Goal: Task Accomplishment & Management: Manage account settings

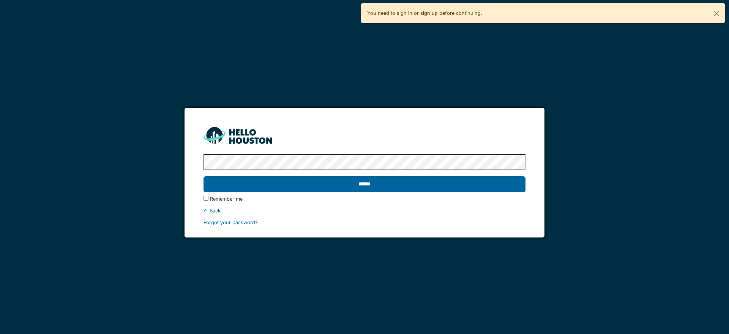
click at [285, 181] on input "******" at bounding box center [365, 184] width 322 height 16
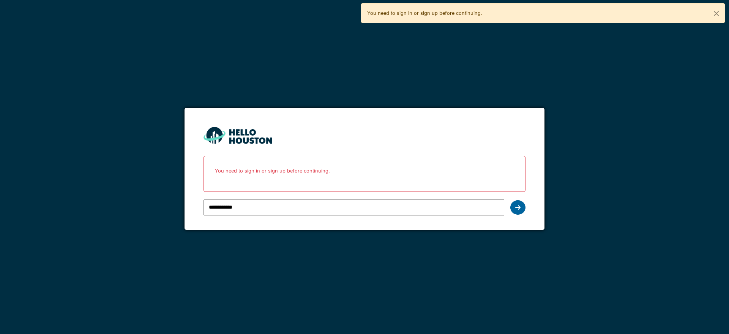
click at [520, 206] on icon at bounding box center [517, 207] width 5 height 6
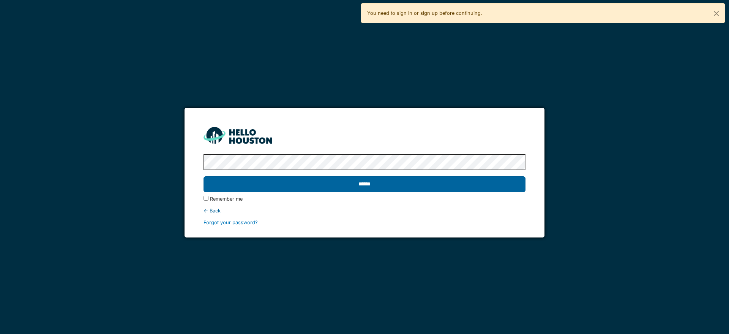
click at [444, 186] on input "******" at bounding box center [365, 184] width 322 height 16
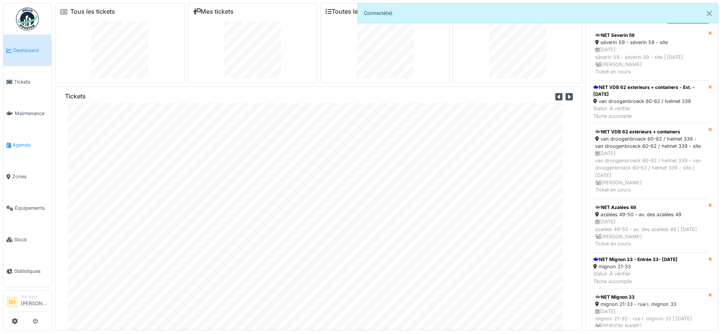
click at [23, 142] on span "Agenda" at bounding box center [31, 144] width 36 height 7
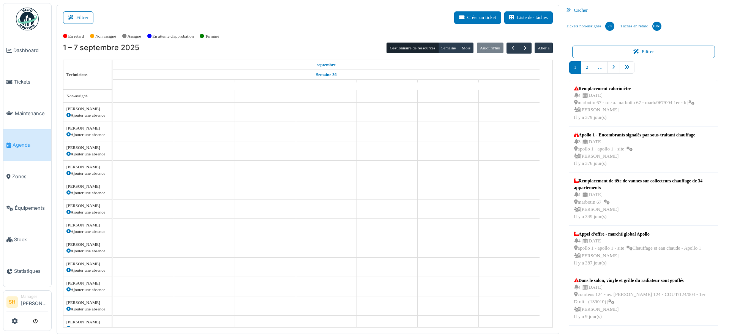
drag, startPoint x: 78, startPoint y: 12, endPoint x: 170, endPoint y: 41, distance: 96.9
click at [78, 12] on button "Filtrer" at bounding box center [78, 17] width 30 height 13
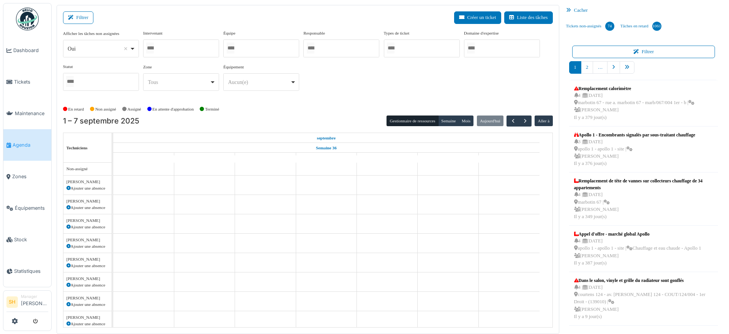
click at [256, 47] on div at bounding box center [261, 48] width 76 height 18
click at [326, 94] on div "Afficher les tâches non assignées *** Oui Remove item Oui Non Intervenant Abdel…" at bounding box center [308, 63] width 490 height 67
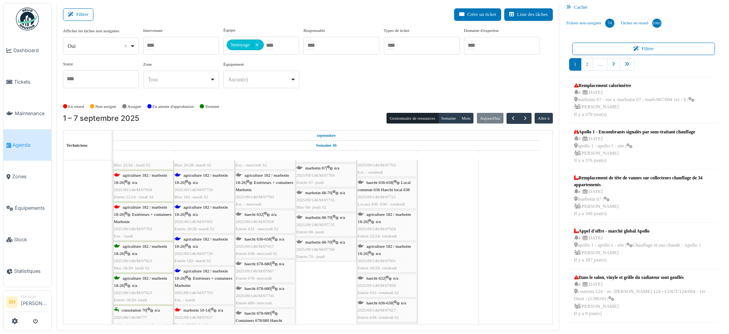
scroll to position [47, 0]
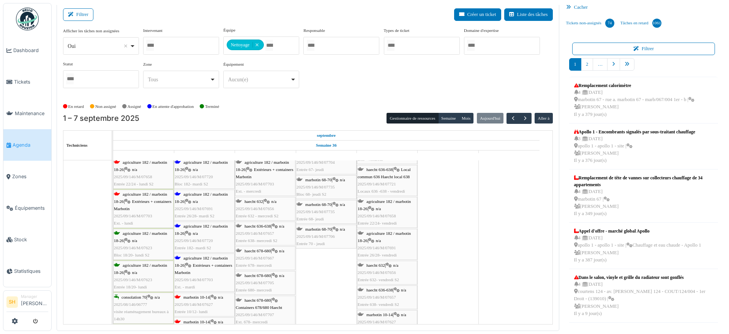
click at [133, 193] on span "agriculture 182 / marbotin 18-26" at bounding box center [140, 198] width 53 height 12
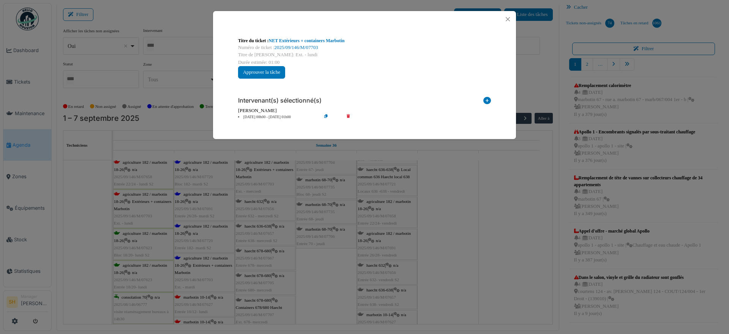
click at [301, 43] on link "NET Extérieurs + containers Marbotin" at bounding box center [307, 40] width 76 height 5
click at [484, 279] on div "Titre du ticket : NET Extérieurs + containers Marbotin Numéro de ticket : 2025/…" at bounding box center [364, 167] width 729 height 334
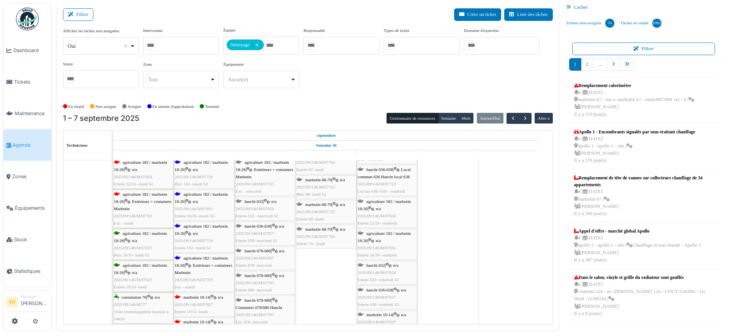
scroll to position [0, 0]
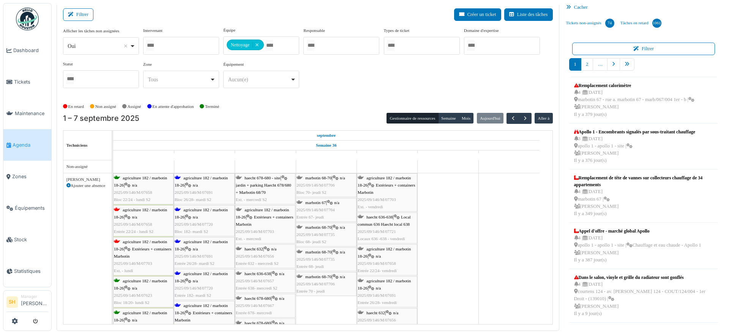
click at [150, 208] on span "agriculture 182 / marbotin 18-26" at bounding box center [140, 213] width 53 height 12
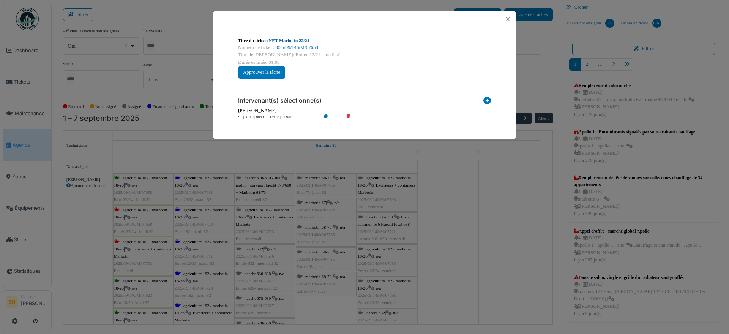
click at [300, 39] on link "NET Marbotin 22/24" at bounding box center [289, 40] width 41 height 5
click at [461, 264] on div "Titre du ticket : NET Marbotin 22/24 Numéro de ticket : 2025/09/146/M/07658 Tit…" at bounding box center [364, 167] width 729 height 334
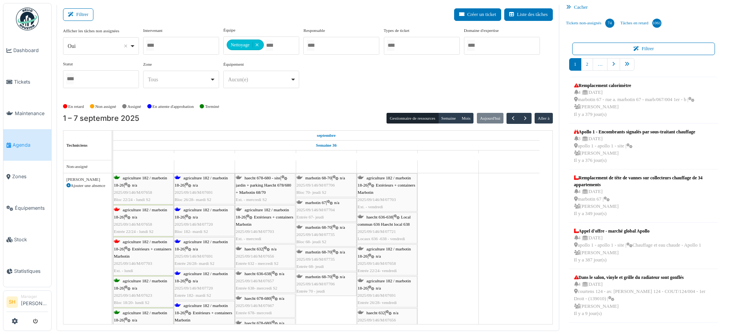
click at [202, 177] on span "agriculture 182 / marbotin 18-26" at bounding box center [201, 181] width 53 height 12
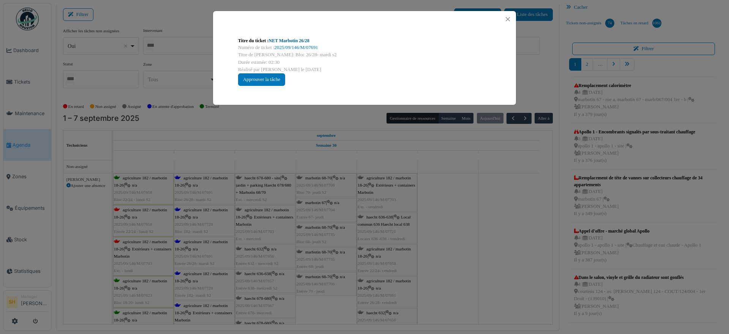
click at [290, 41] on link "NET Marbotin 26/28" at bounding box center [289, 40] width 41 height 5
click at [502, 271] on div "Titre du ticket : NET Marbotin 26/28 Numéro de ticket : 2025/09/146/M/07691 Tit…" at bounding box center [364, 167] width 729 height 334
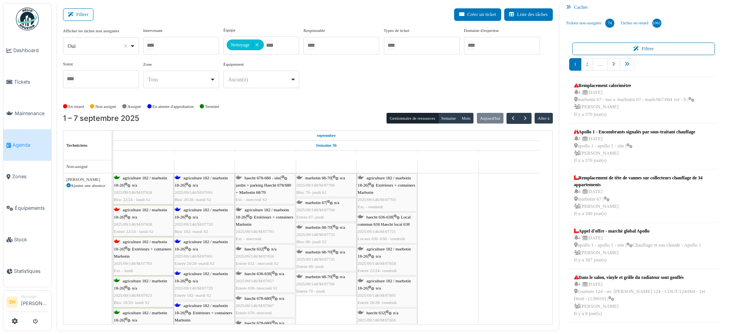
click at [202, 210] on span "agriculture 182 / marbotin 18-26" at bounding box center [201, 213] width 53 height 12
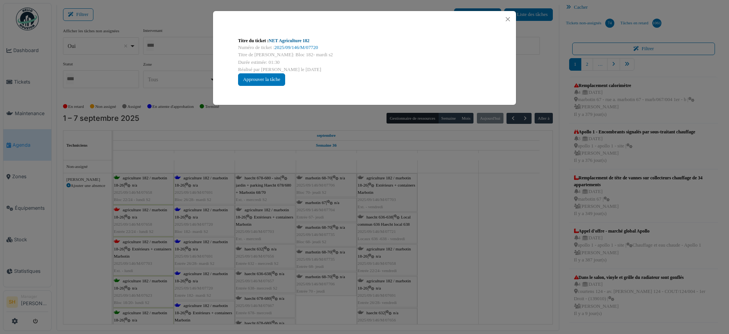
click at [307, 40] on link "NET Agriculture 182" at bounding box center [289, 40] width 41 height 5
click at [458, 277] on div "Titre du ticket : NET Agriculture 182 Numéro de ticket : 2025/09/146/M/07720 Ti…" at bounding box center [364, 167] width 729 height 334
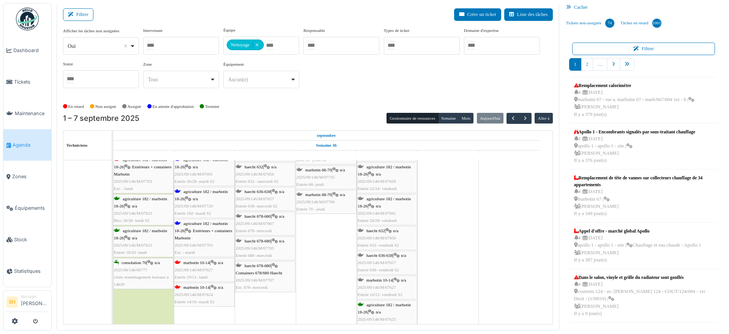
scroll to position [95, 0]
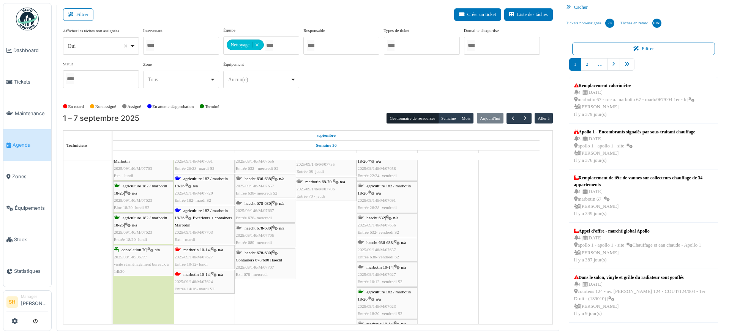
click at [207, 251] on span "marbotin 10-14" at bounding box center [196, 249] width 26 height 5
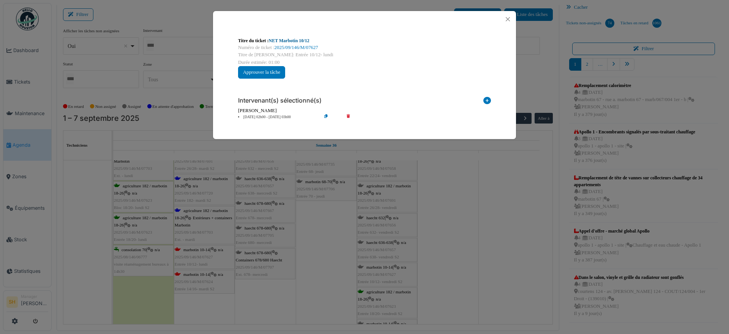
click at [293, 42] on link "NET Marbotin 10/12" at bounding box center [289, 40] width 41 height 5
click at [465, 191] on div "Titre du ticket : NET Marbotin 10/12 Numéro de ticket : 2025/09/146/M/07627 Tit…" at bounding box center [364, 167] width 729 height 334
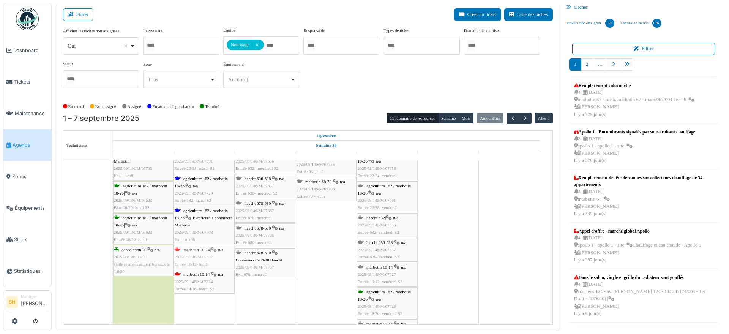
drag, startPoint x: 208, startPoint y: 251, endPoint x: 219, endPoint y: 253, distance: 11.5
click at [113, 253] on div "agriculture 182 / marbotin 18-26 | n/a 2025/09/146/M/07658 Bloc 22/24 - lundi S…" at bounding box center [113, 212] width 0 height 269
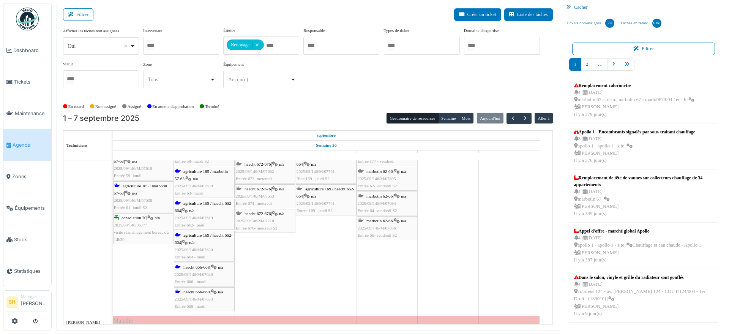
scroll to position [0, 0]
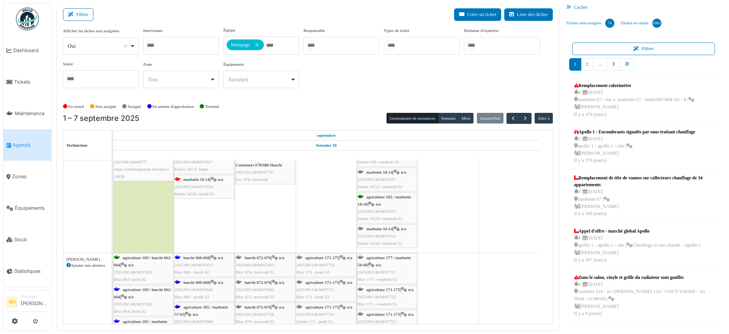
click at [193, 259] on span "haecht 666-668" at bounding box center [196, 257] width 26 height 5
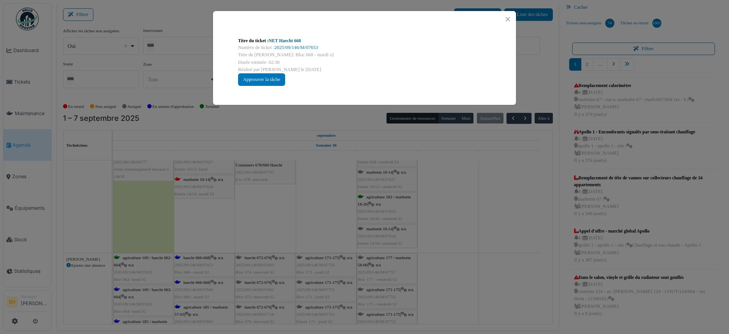
click at [296, 40] on link "NET Haecht 668" at bounding box center [285, 40] width 32 height 5
click at [288, 177] on div "Titre du ticket : NET Haecht 668 Numéro de ticket : 2025/09/146/M/07653 Titre d…" at bounding box center [364, 167] width 729 height 334
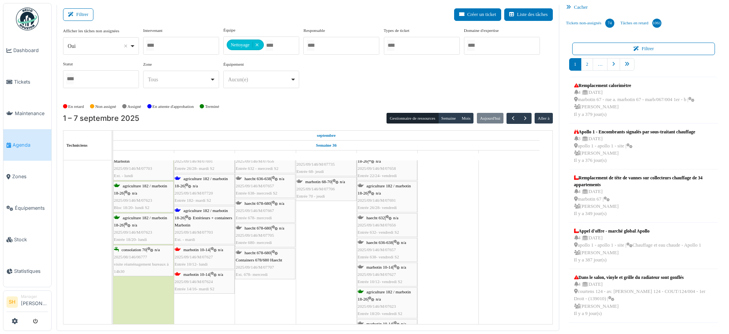
click at [191, 212] on div "agriculture 182 / marbotin 18-26 | Extérieurs + containers Marbotin 2025/09/146…" at bounding box center [204, 225] width 59 height 36
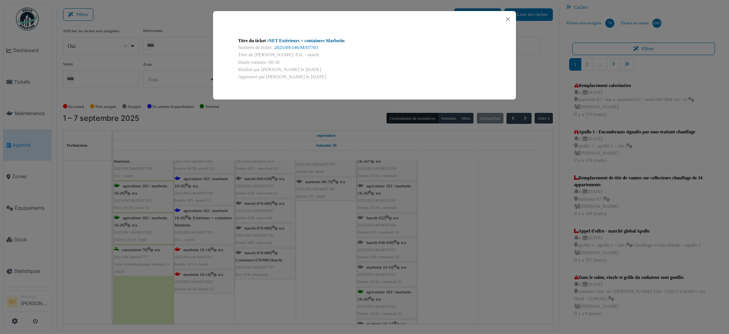
click at [278, 39] on link "NET Extérieurs + containers Marbotin" at bounding box center [307, 40] width 76 height 5
click at [464, 268] on div "Titre du ticket : NET Extérieurs + containers Marbotin Numéro de ticket : 2025/…" at bounding box center [364, 167] width 729 height 334
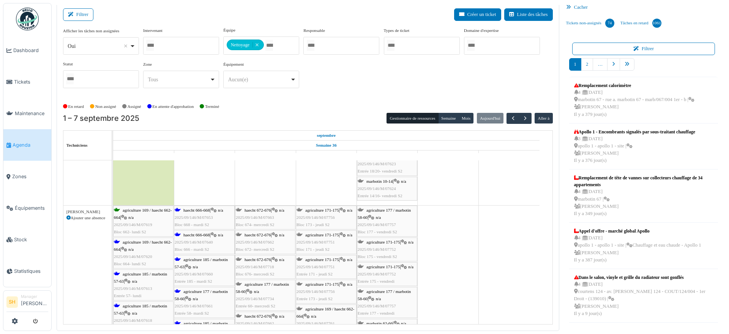
click at [134, 306] on span "agriculture 185 / marbotin 57-63" at bounding box center [140, 309] width 53 height 12
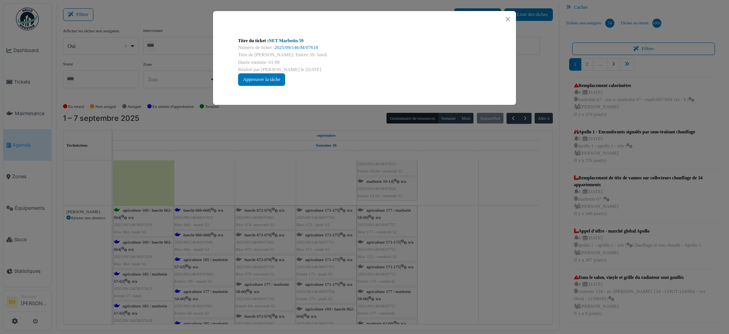
click at [291, 40] on link "NET Marbotin 59" at bounding box center [286, 40] width 35 height 5
click at [461, 224] on div "Titre du ticket : NET Marbotin 59 Numéro de ticket : 2025/09/146/M/07618 Titre …" at bounding box center [364, 167] width 729 height 334
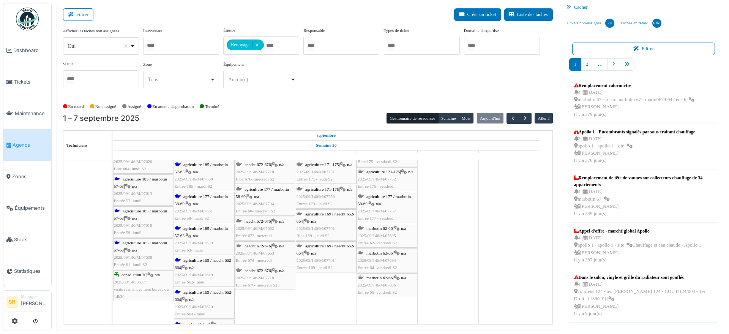
scroll to position [427, 0]
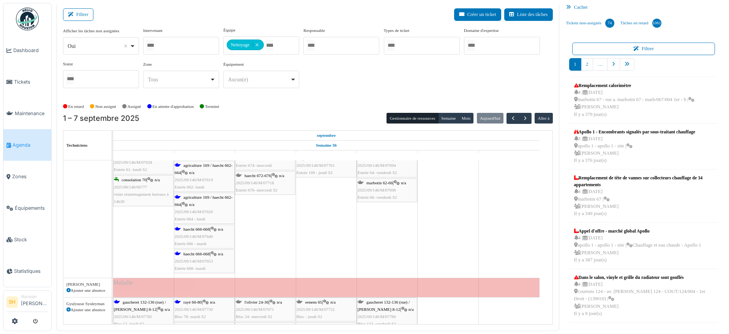
click at [195, 196] on span "agriculture 169 / haecht 662-664" at bounding box center [204, 201] width 58 height 12
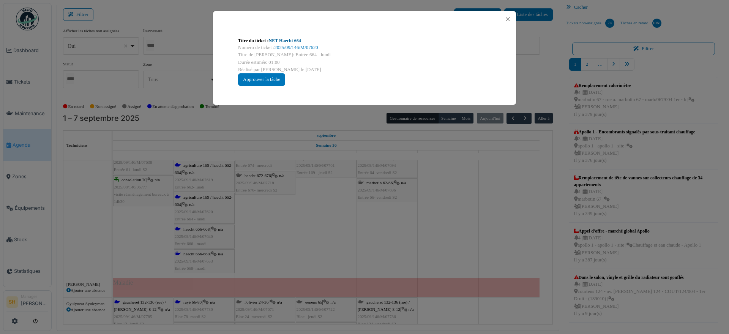
click at [284, 40] on link "NET Haecht 664" at bounding box center [285, 40] width 32 height 5
click at [410, 210] on div "Titre du ticket : NET Haecht 664 Numéro de ticket : 2025/09/146/M/07620 Titre d…" at bounding box center [364, 167] width 729 height 334
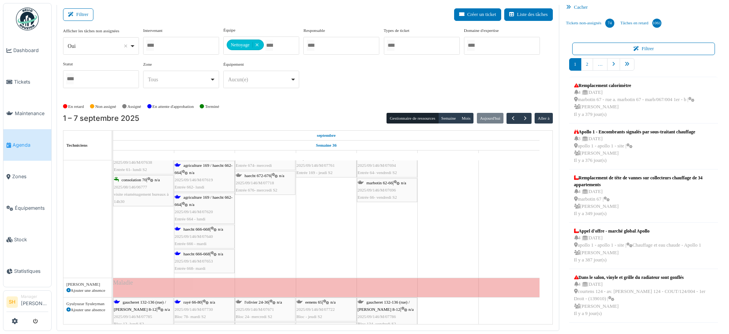
click at [195, 199] on span "agriculture 169 / haecht 662-664" at bounding box center [204, 201] width 58 height 12
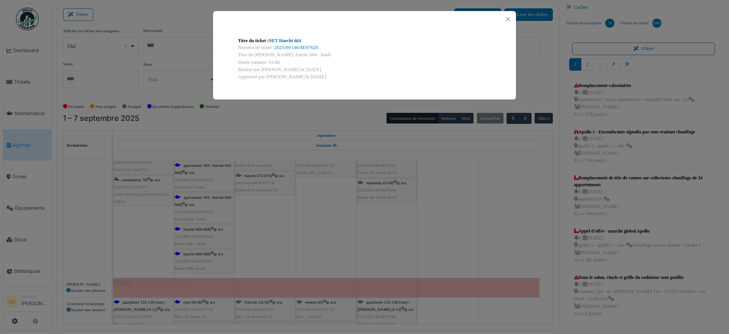
click at [281, 40] on link "NET Haecht 664" at bounding box center [285, 40] width 32 height 5
click at [465, 175] on div "Titre du ticket : NET Haecht 664 Numéro de ticket : 2025/09/146/M/07620 Titre d…" at bounding box center [364, 167] width 729 height 334
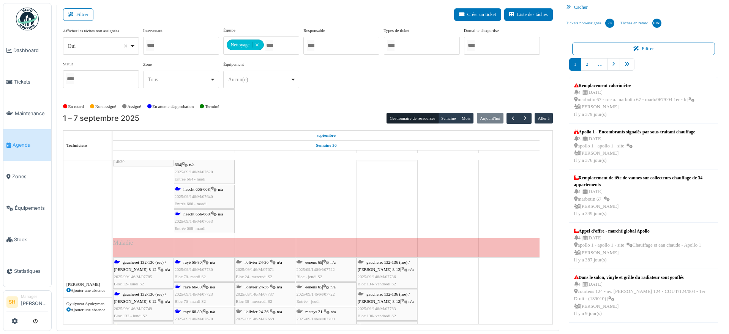
scroll to position [522, 0]
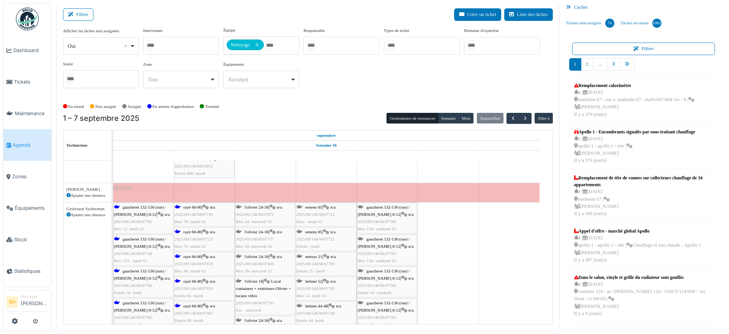
click at [145, 206] on span "gaucheret 132-136 (rue) / thomas 8-12" at bounding box center [140, 211] width 52 height 12
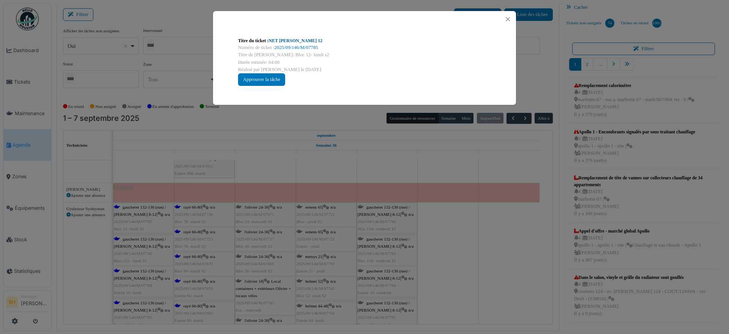
click at [282, 39] on link "NET Thomas 12" at bounding box center [296, 40] width 54 height 5
click at [466, 211] on div "Titre du ticket : NET Thomas 12 Numéro de ticket : 2025/09/146/M/07785 Titre de…" at bounding box center [364, 167] width 729 height 334
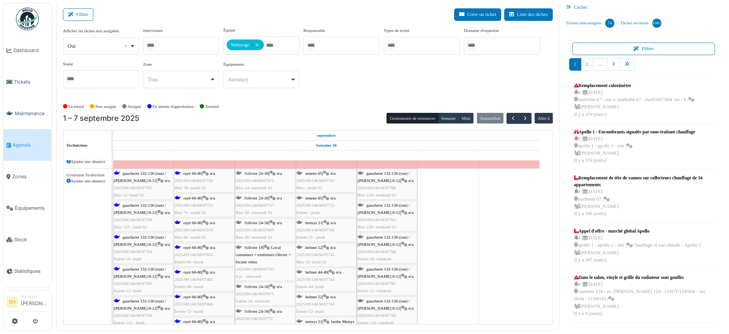
scroll to position [570, 0]
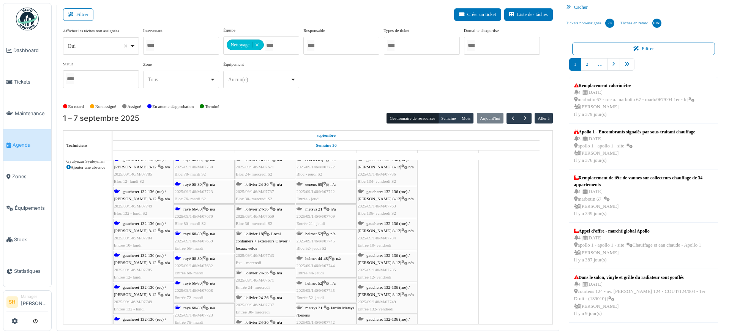
click at [148, 191] on span "gaucheret 132-136 (rue) / thomas 8-12" at bounding box center [140, 195] width 52 height 12
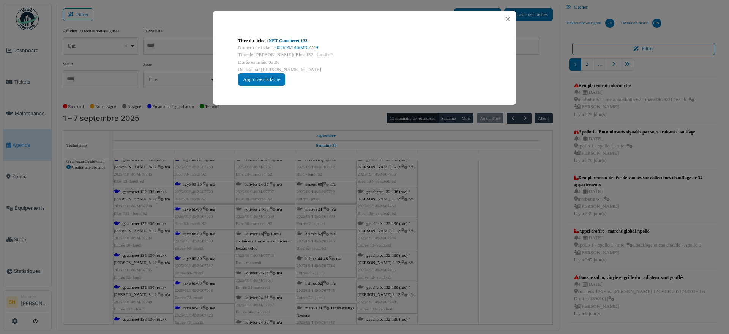
click at [283, 39] on link "NET Gaucheret 132" at bounding box center [288, 40] width 39 height 5
click at [452, 204] on div "Titre du ticket : NET Gaucheret 132 Numéro de ticket : 2025/09/146/M/07749 Titr…" at bounding box center [364, 167] width 729 height 334
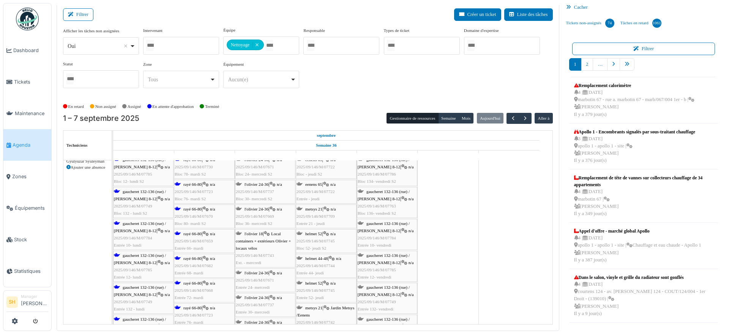
scroll to position [617, 0]
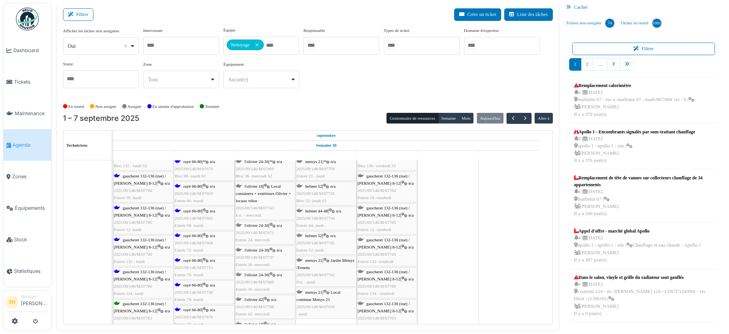
click at [142, 209] on span "gaucheret 132-136 (rue) / thomas 8-12" at bounding box center [140, 211] width 52 height 12
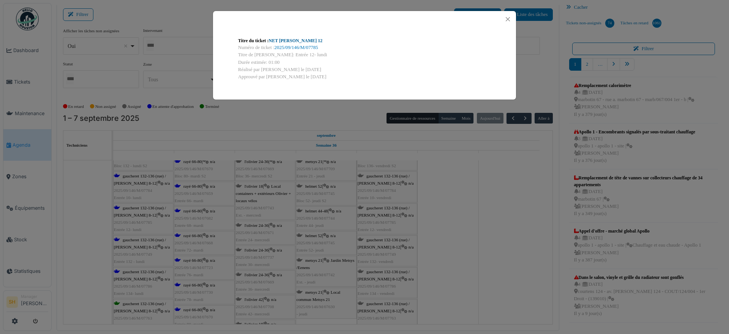
click at [287, 38] on link "NET Thomas 12" at bounding box center [296, 40] width 54 height 5
click at [436, 199] on div "Titre du ticket : NET Thomas 12 Numéro de ticket : 2025/09/146/M/07785 Titre de…" at bounding box center [364, 167] width 729 height 334
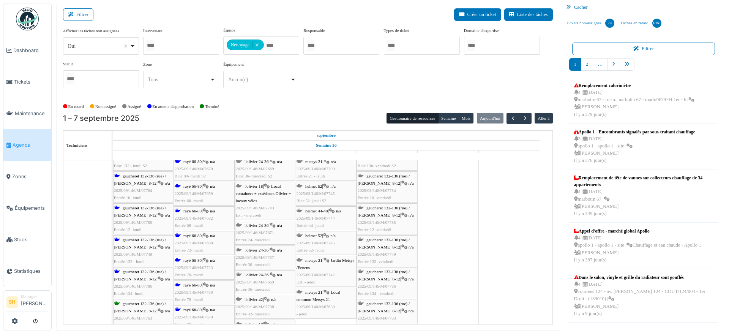
click at [202, 282] on span "rayé 66-80" at bounding box center [192, 284] width 18 height 5
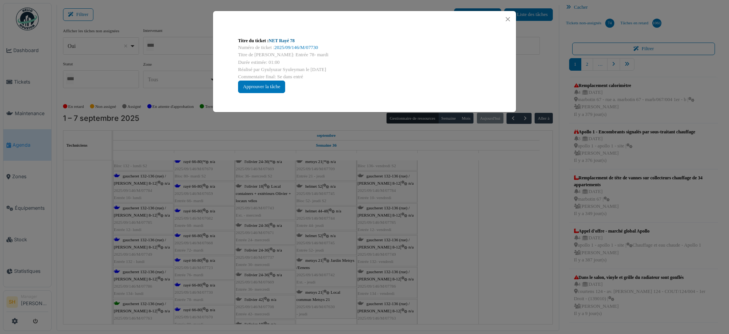
click at [283, 38] on link "NET Rayé 78" at bounding box center [282, 40] width 26 height 5
click at [429, 238] on div "Titre du ticket : NET Rayé 78 Numéro de ticket : 2025/09/146/M/07730 Titre de l…" at bounding box center [364, 167] width 729 height 334
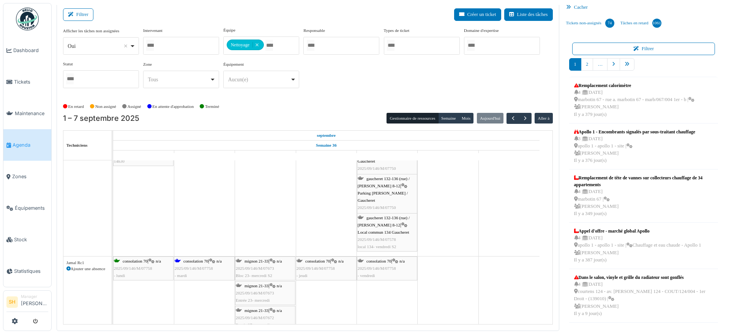
scroll to position [949, 0]
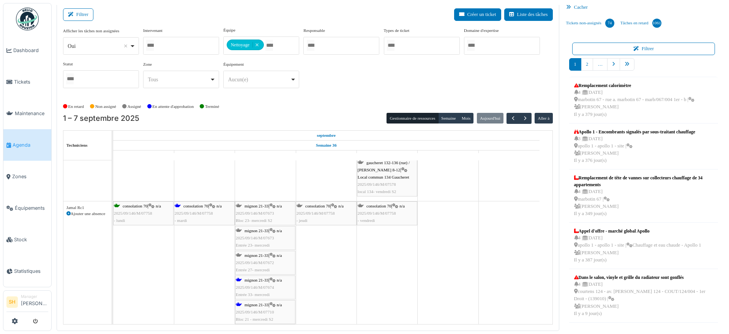
click at [188, 201] on link "consolation 70 | n/a 2025/09/146/M/07758 - mardi" at bounding box center [204, 213] width 61 height 24
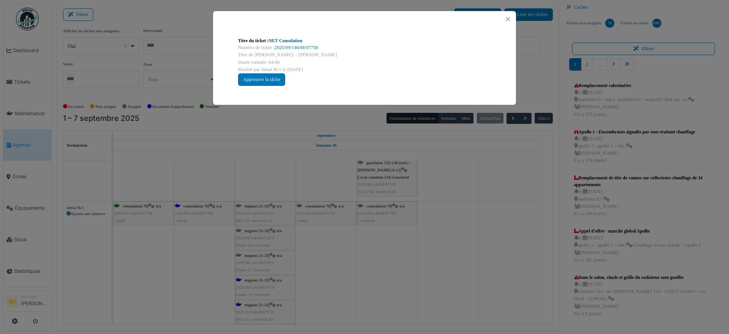
click at [281, 39] on link "NET Consolation" at bounding box center [286, 40] width 34 height 5
click at [417, 225] on div "Titre du ticket : NET Consolation Numéro de ticket : 2025/09/146/M/07758 Titre …" at bounding box center [364, 167] width 729 height 334
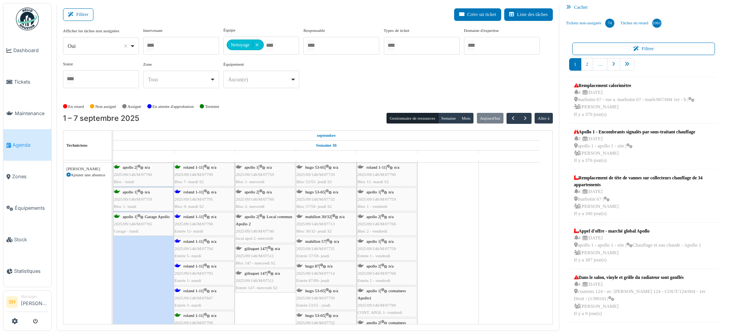
scroll to position [1139, 0]
click at [194, 192] on span "roland 1-11" at bounding box center [192, 193] width 19 height 5
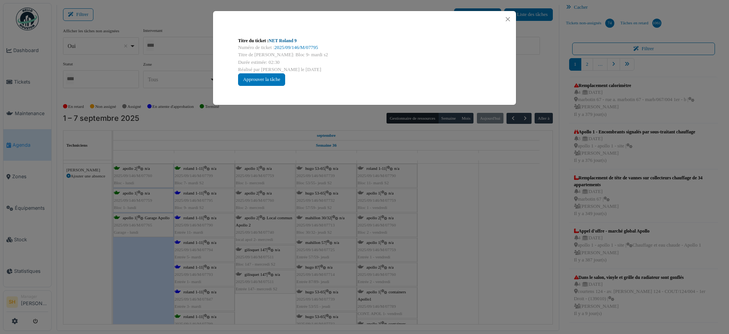
click at [286, 39] on link "NET Roland 9" at bounding box center [283, 40] width 28 height 5
click at [462, 251] on div "Titre du ticket : NET Roland 9 Numéro de ticket : 2025/09/146/M/07795 Titre de …" at bounding box center [364, 167] width 729 height 334
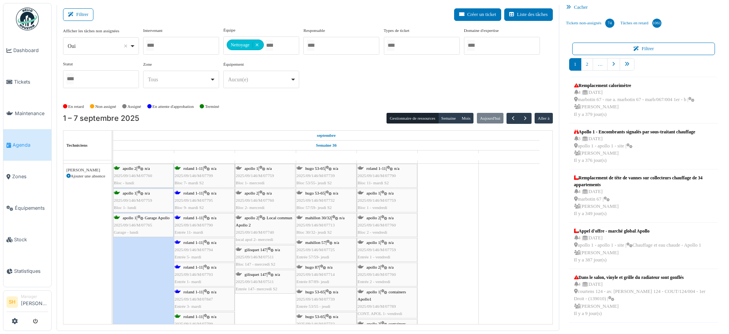
click at [200, 217] on span "roland 1-11" at bounding box center [192, 217] width 19 height 5
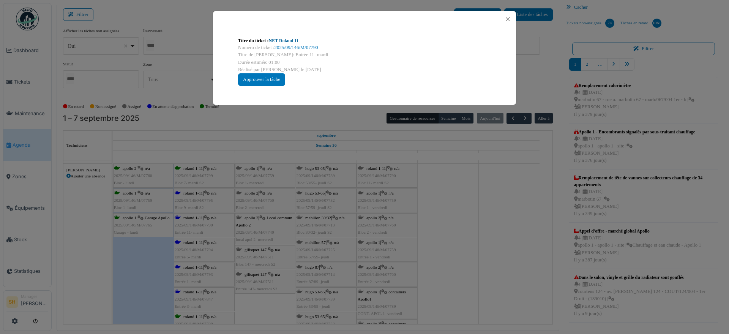
click at [284, 41] on link "NET Roland 11" at bounding box center [284, 40] width 30 height 5
click at [425, 235] on div "Titre du ticket : NET Roland 11 Numéro de ticket : 2025/09/146/M/07790 Titre de…" at bounding box center [364, 167] width 729 height 334
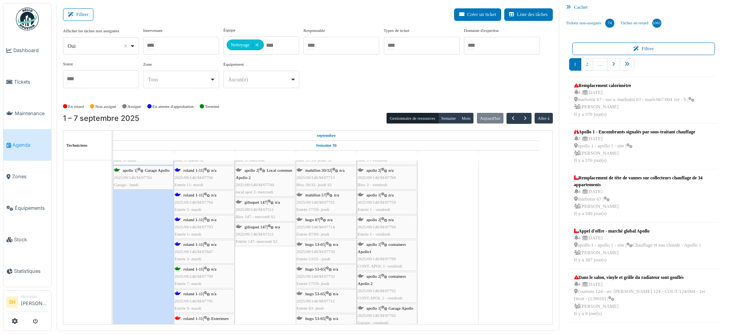
click at [202, 243] on span "roland 1-11" at bounding box center [192, 244] width 19 height 5
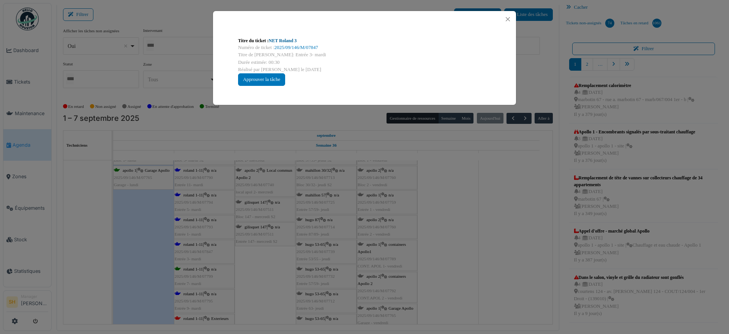
click at [281, 43] on link "NET Roland 3" at bounding box center [283, 40] width 28 height 5
click at [458, 226] on div "Titre du ticket : NET Roland 3 Numéro de ticket : 2025/09/146/M/07847 Titre de …" at bounding box center [364, 167] width 729 height 334
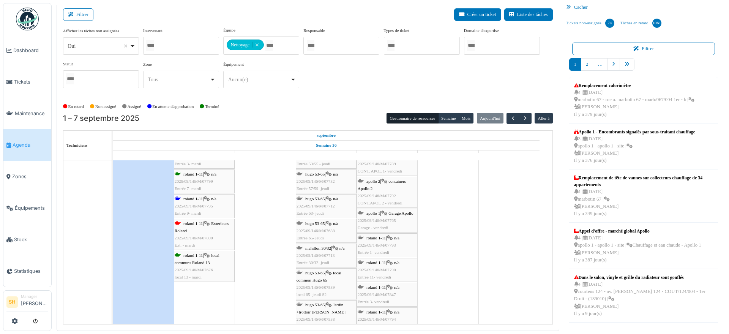
click at [199, 224] on span "roland 1-11" at bounding box center [192, 223] width 19 height 5
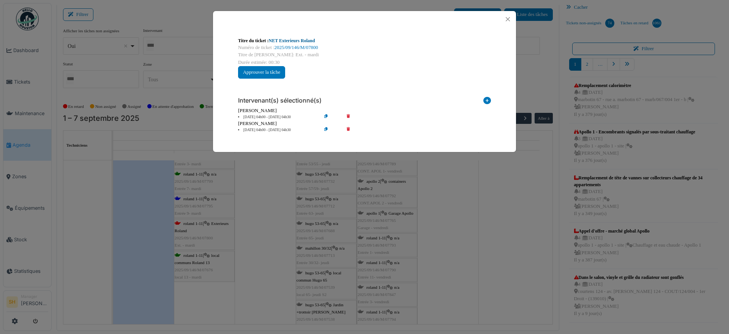
click at [300, 39] on link "NET Exterieurs Roland" at bounding box center [292, 40] width 46 height 5
click at [464, 235] on div "Titre du ticket : NET Exterieurs Roland Numéro de ticket : 2025/09/146/M/07800 …" at bounding box center [364, 167] width 729 height 334
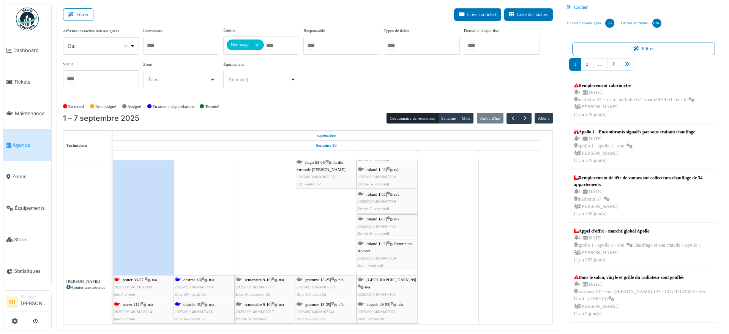
scroll to position [1519, 0]
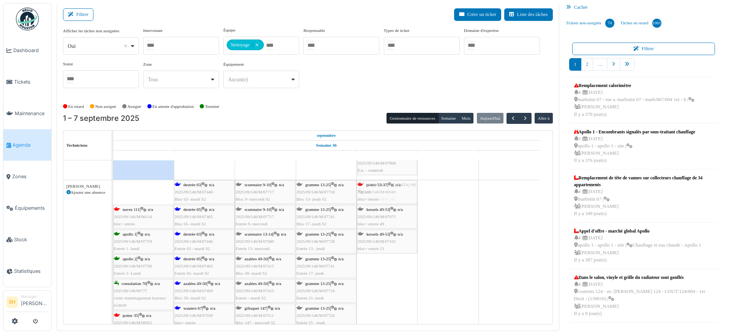
drag, startPoint x: 133, startPoint y: 189, endPoint x: 370, endPoint y: 260, distance: 247.6
click at [370, 260] on div "apollo 1 Permanence sur site apollo 1 Permanence sur site apollo 1 Permanence s…" at bounding box center [332, 43] width 439 height 2805
drag, startPoint x: 128, startPoint y: 190, endPoint x: 374, endPoint y: 281, distance: 262.4
click at [374, 281] on div "apollo 1 Permanence sur site apollo 1 Permanence sur site apollo 1 Permanence s…" at bounding box center [332, 43] width 439 height 2805
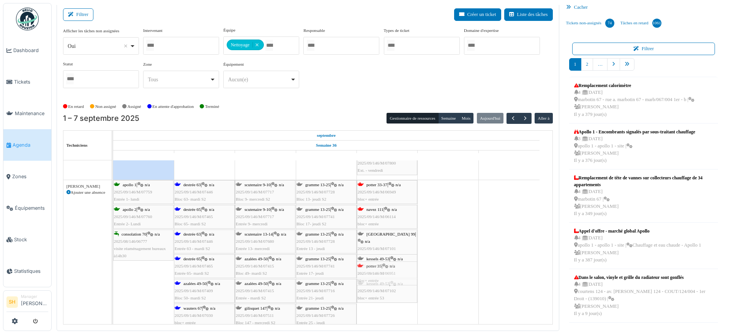
drag, startPoint x: 130, startPoint y: 268, endPoint x: 372, endPoint y: 284, distance: 242.7
click at [113, 284] on div "apollo 1 | n/a 2025/09/146/M/07759 Entrée 1- lundi destrée 63 | n/a 2025/09/146…" at bounding box center [113, 293] width 0 height 226
click at [385, 233] on span "jérusalem 99" at bounding box center [390, 234] width 49 height 5
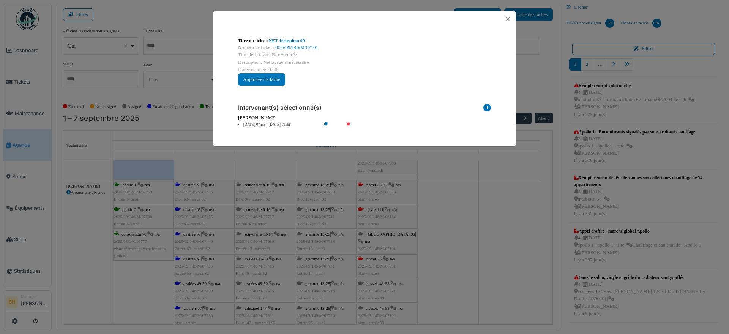
click at [272, 122] on li "05 sep 07h58 - 05 sep 09h58" at bounding box center [277, 125] width 87 height 6
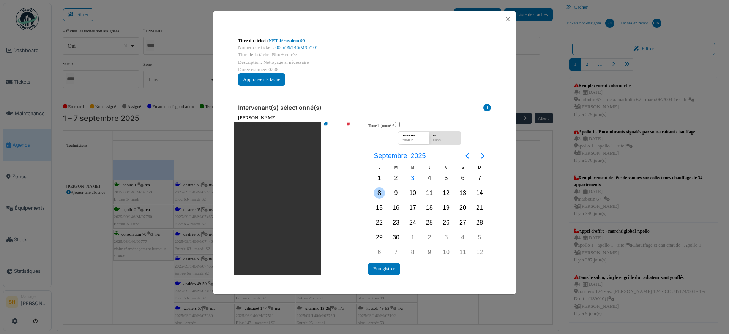
click at [381, 194] on div "8" at bounding box center [379, 192] width 11 height 11
click at [383, 266] on button "Enregistrer" at bounding box center [384, 268] width 32 height 13
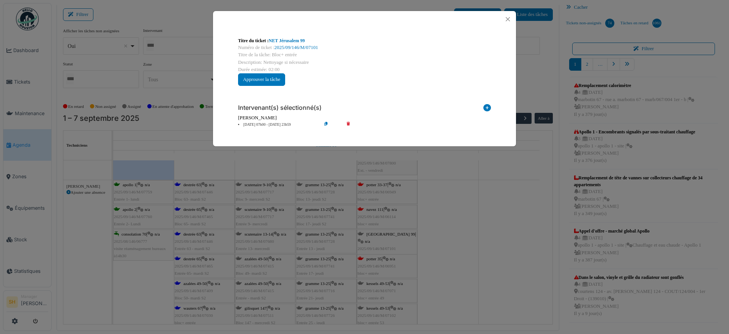
click at [453, 248] on div "Titre du ticket : NET Jérusalem 99 Numéro de ticket : 2025/09/146/M/07101 Titre…" at bounding box center [364, 167] width 729 height 334
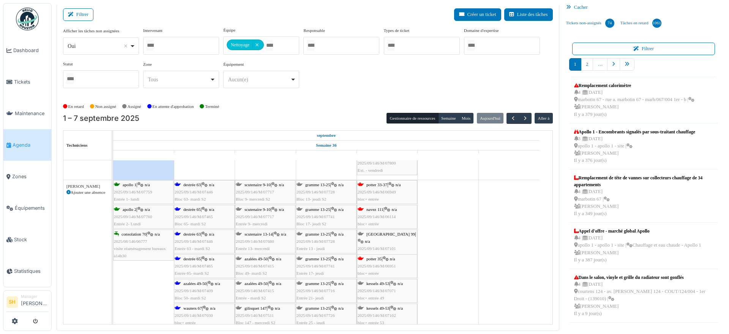
click at [379, 282] on span "kessels 49-53" at bounding box center [377, 283] width 23 height 5
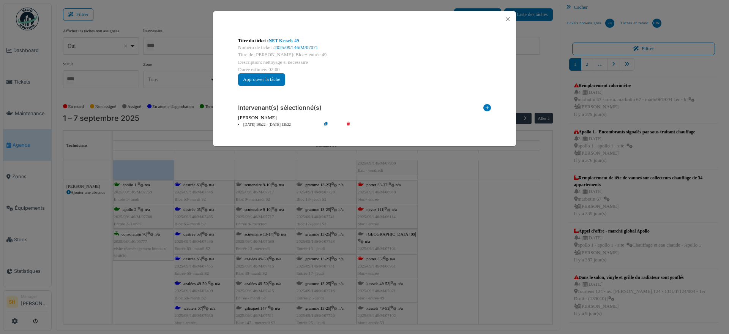
click at [265, 124] on li "05 sep 10h22 - 05 sep 12h22" at bounding box center [277, 125] width 87 height 6
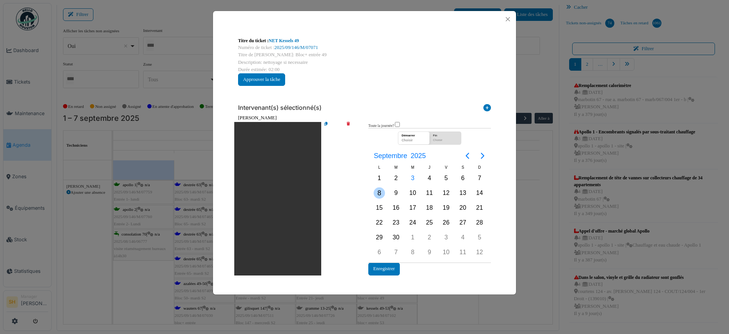
click at [380, 191] on div "8" at bounding box center [379, 192] width 11 height 11
click at [380, 266] on button "Enregistrer" at bounding box center [384, 268] width 32 height 13
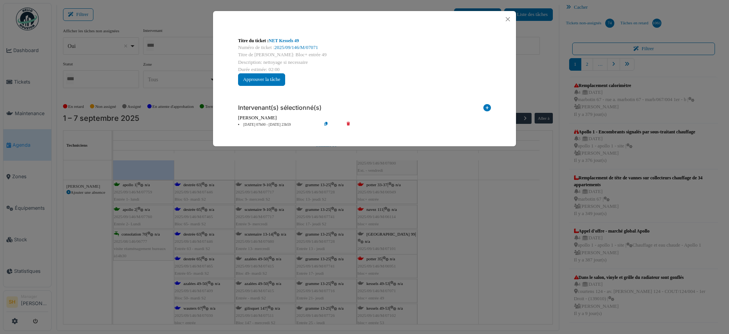
click at [264, 124] on li "08 sep 07h00 - 05 sep 23h59" at bounding box center [277, 125] width 87 height 6
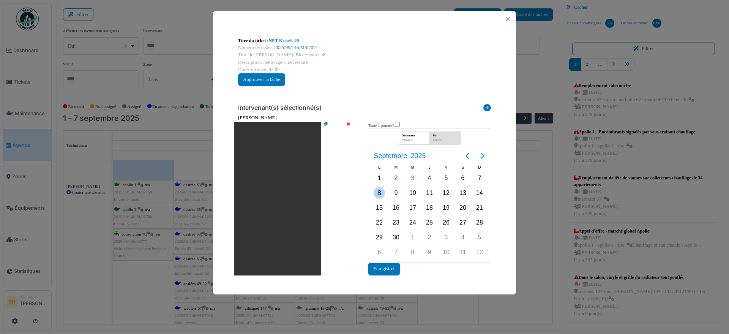
click at [379, 191] on div "8" at bounding box center [379, 192] width 11 height 11
click at [396, 266] on button "Enregistrer" at bounding box center [384, 268] width 32 height 13
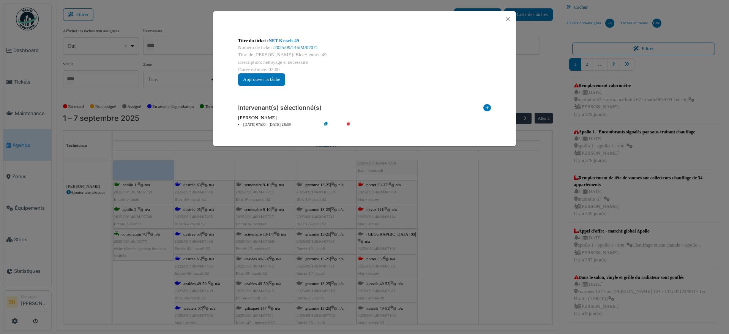
click at [436, 282] on div "Titre du ticket : NET Kessels 49 Numéro de ticket : 2025/09/146/M/07071 Titre d…" at bounding box center [364, 167] width 729 height 334
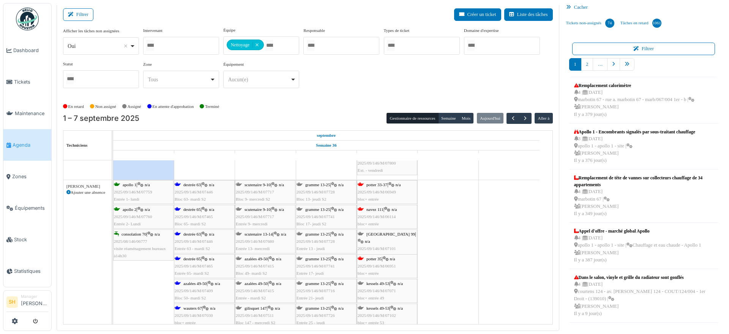
click at [380, 234] on span "jérusalem 99" at bounding box center [390, 234] width 49 height 5
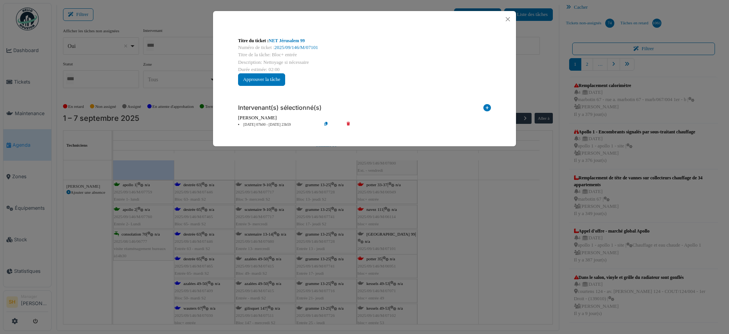
drag, startPoint x: 478, startPoint y: 227, endPoint x: 476, endPoint y: 230, distance: 4.1
click at [479, 227] on div "Titre du ticket : NET Jérusalem 99 Numéro de ticket : 2025/09/146/M/07101 Titre…" at bounding box center [364, 167] width 729 height 334
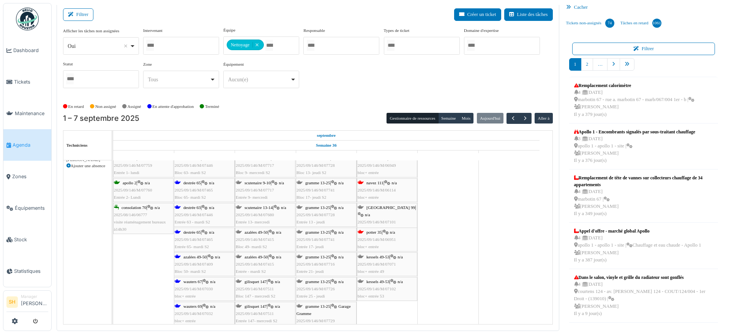
scroll to position [1566, 0]
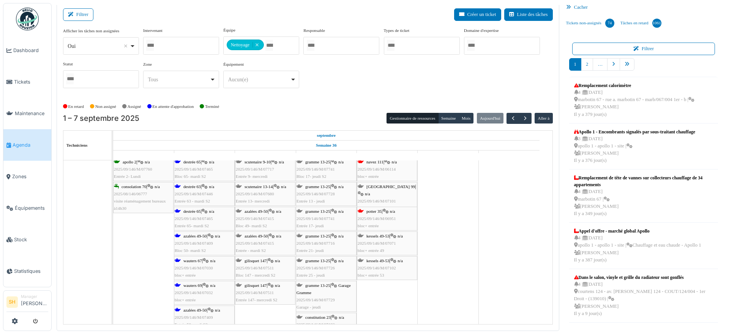
click at [386, 260] on span "kessels 49-53" at bounding box center [377, 260] width 23 height 5
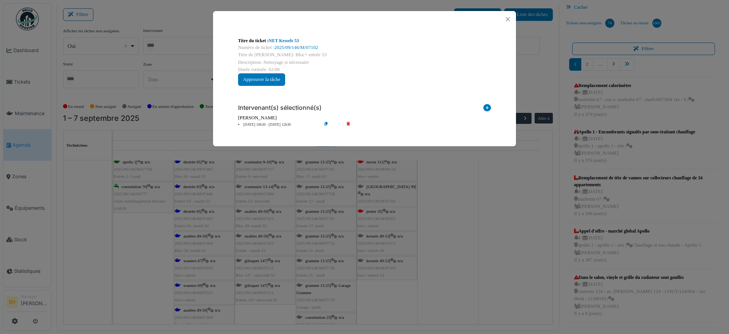
click at [265, 122] on li "05 sep 10h30 - 05 sep 12h30" at bounding box center [277, 125] width 87 height 6
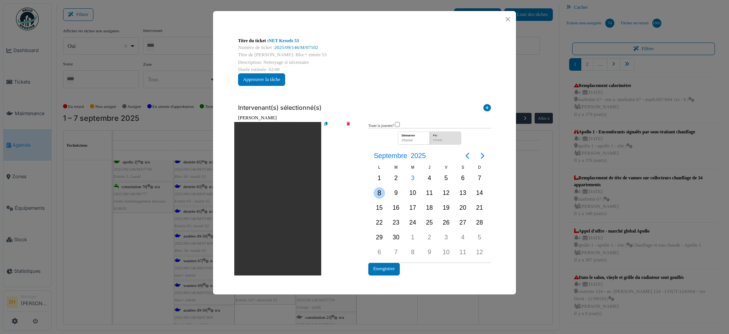
click at [377, 192] on div "8" at bounding box center [379, 192] width 11 height 11
click at [386, 269] on button "Enregistrer" at bounding box center [384, 268] width 32 height 13
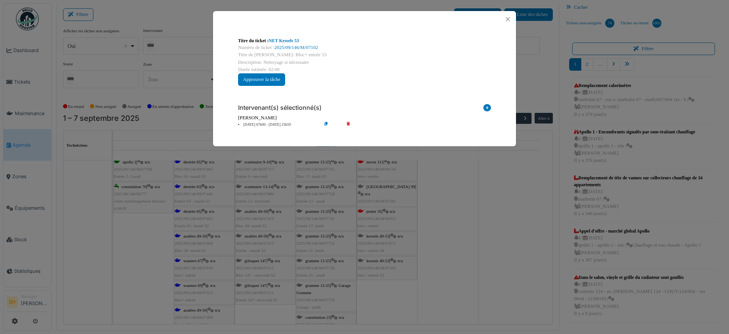
click at [471, 269] on div "Titre du ticket : NET Kessels 53 Numéro de ticket : 2025/09/146/M/07102 Titre d…" at bounding box center [364, 167] width 729 height 334
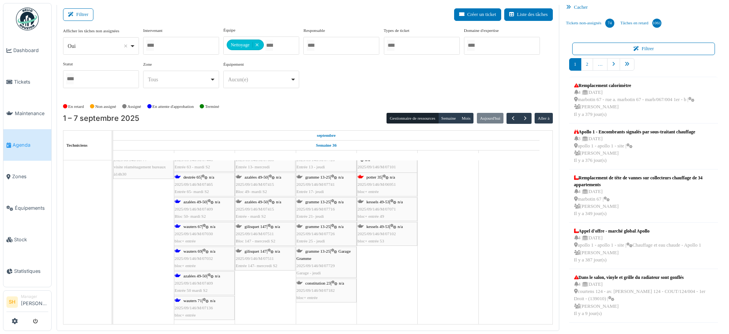
scroll to position [1661, 0]
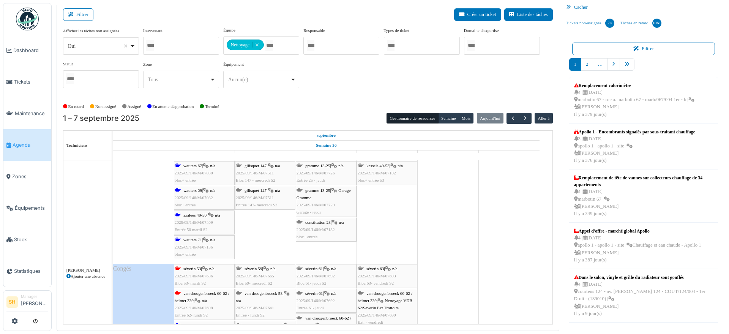
click at [184, 215] on span "azalées 49-50" at bounding box center [194, 215] width 23 height 5
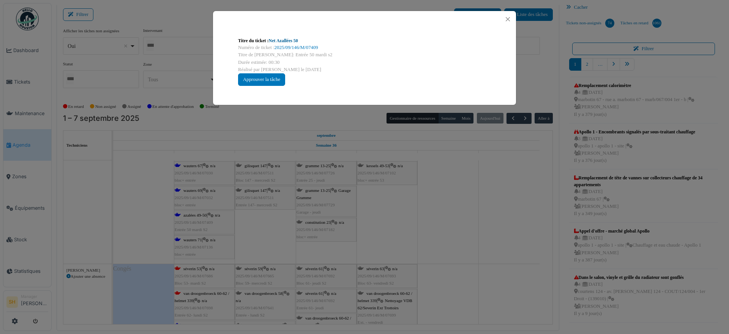
click at [281, 39] on link "Net Azallées 50" at bounding box center [283, 40] width 29 height 5
click at [448, 235] on div "Titre du ticket : Net Azallées 50 Numéro de ticket : 2025/09/146/M/07409 Titre …" at bounding box center [364, 167] width 729 height 334
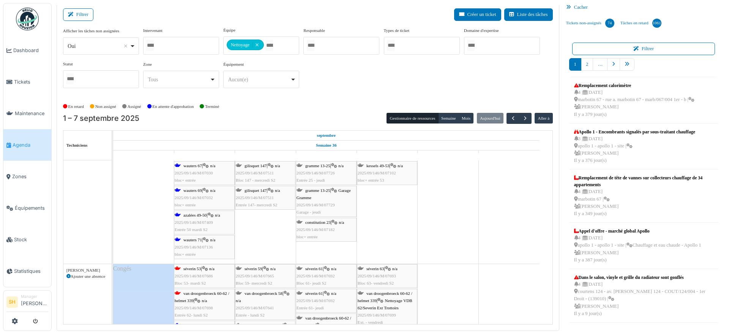
scroll to position [1756, 0]
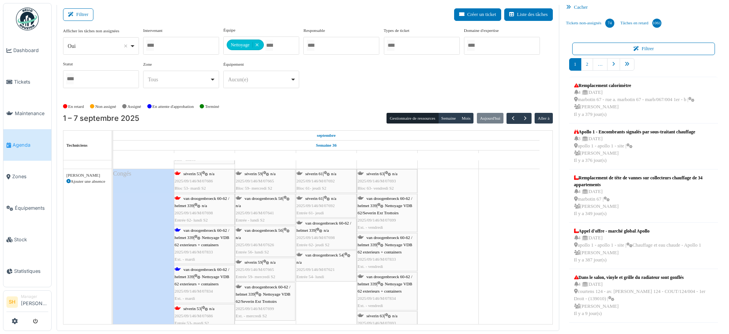
click at [197, 231] on span "van droogenbroeck 60-62 / helmet 339" at bounding box center [202, 234] width 55 height 12
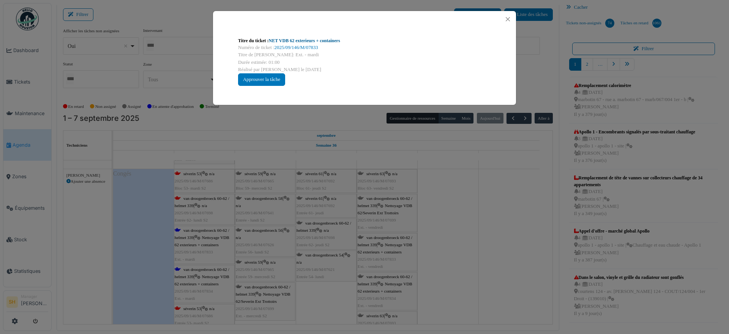
click at [281, 42] on link "NET VDB 62 exterieurs + containers" at bounding box center [304, 40] width 71 height 5
click at [471, 224] on div "Titre du ticket : NET VDB 62 exterieurs + containers Numéro de ticket : 2025/09…" at bounding box center [364, 167] width 729 height 334
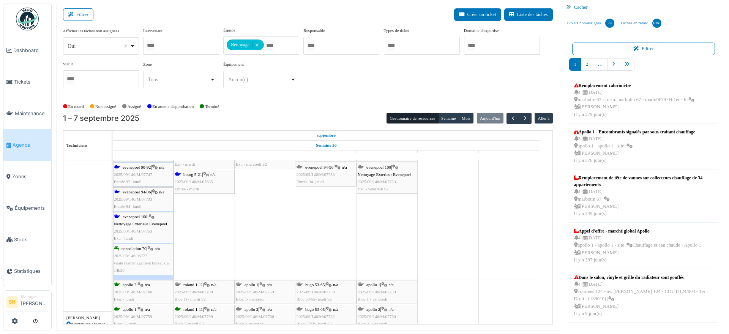
scroll to position [2025, 0]
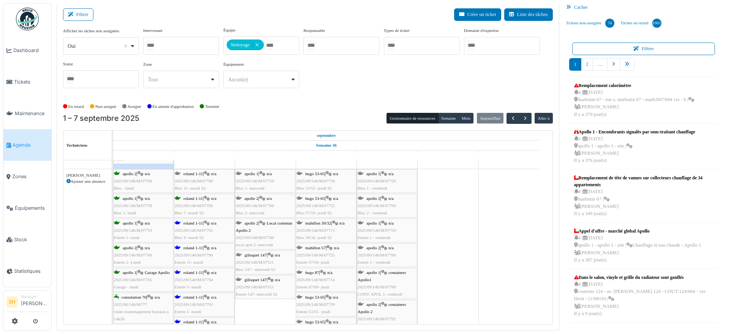
click at [67, 179] on icon at bounding box center [68, 181] width 4 height 4
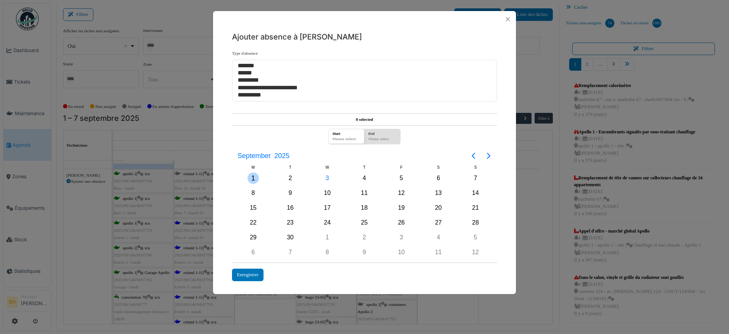
click at [251, 180] on div "1" at bounding box center [253, 177] width 11 height 11
click at [291, 176] on div "2" at bounding box center [289, 177] width 11 height 11
click at [324, 176] on div "3" at bounding box center [327, 177] width 11 height 11
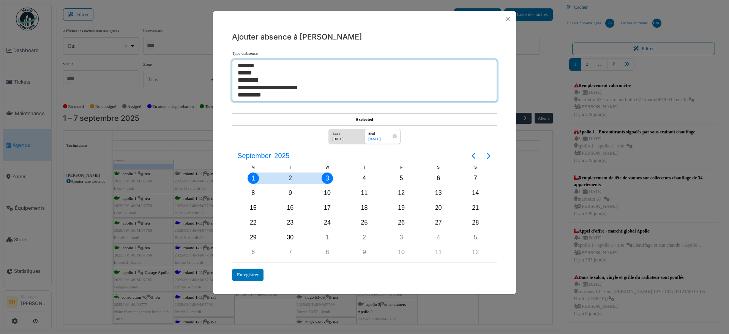
select select "**"
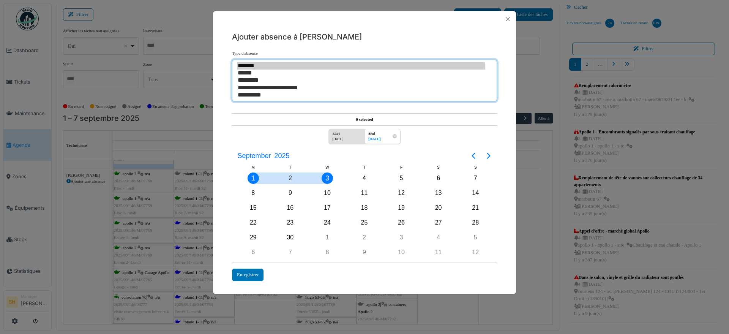
click at [262, 66] on option "*******" at bounding box center [361, 65] width 248 height 7
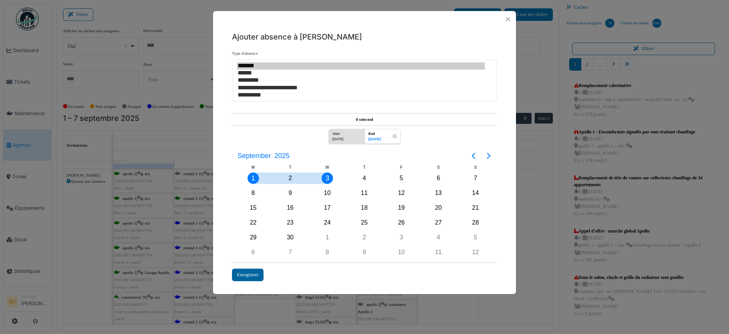
click at [251, 273] on div "Enregistrer" at bounding box center [248, 274] width 32 height 13
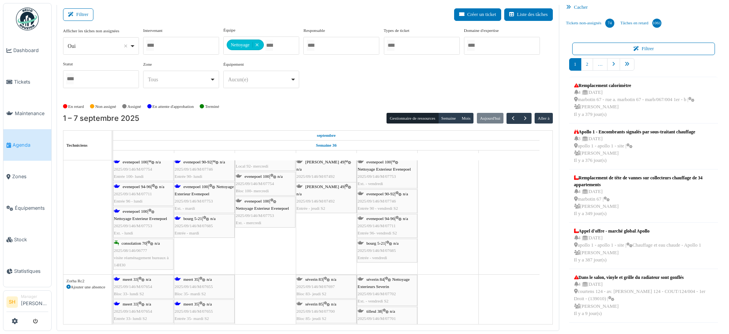
click at [136, 210] on span "evenepoel 100" at bounding box center [135, 211] width 25 height 5
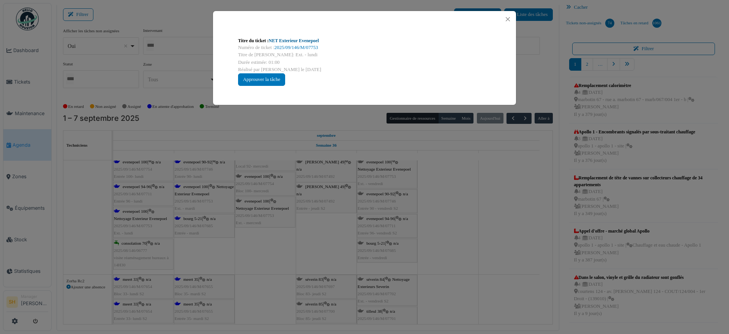
click at [296, 39] on link "NET Exterieur Evenepoel" at bounding box center [294, 40] width 50 height 5
click at [422, 170] on div "Titre du ticket : NET Exterieur Evenepoel Numéro de ticket : 2025/09/146/M/0775…" at bounding box center [364, 167] width 729 height 334
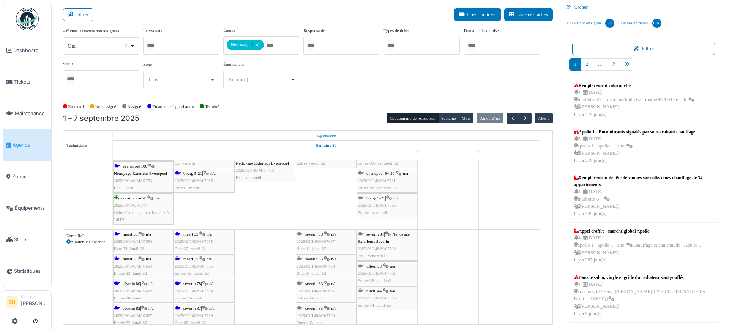
scroll to position [2640, 0]
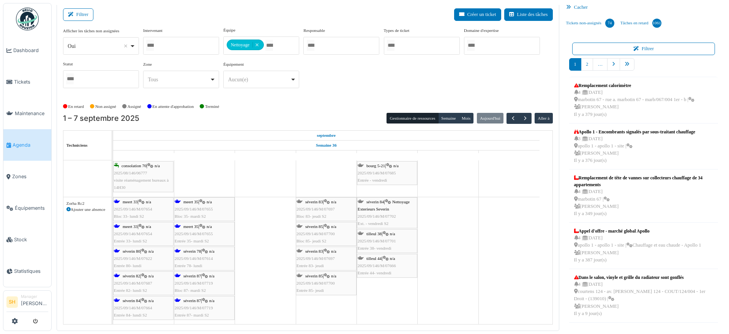
click at [136, 200] on span "meert 33" at bounding box center [130, 201] width 15 height 5
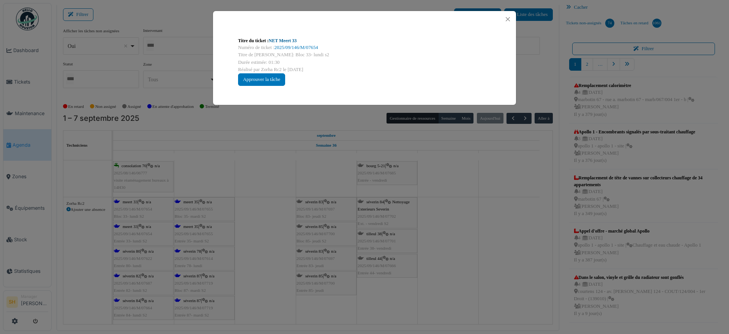
click at [284, 38] on link "NET Meert 33" at bounding box center [283, 40] width 28 height 5
click at [476, 177] on div "Titre du ticket : NET Meert 33 Numéro de ticket : 2025/09/146/M/07654 Titre de …" at bounding box center [364, 167] width 729 height 334
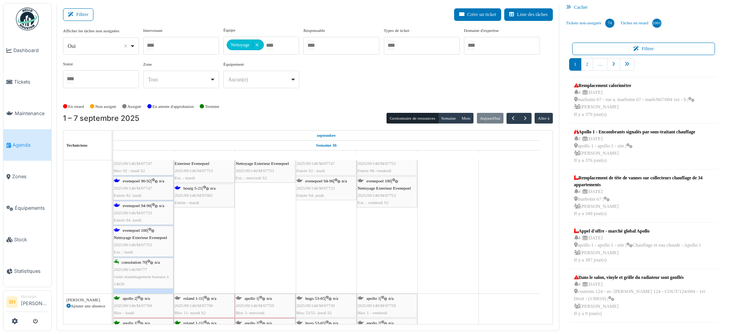
scroll to position [1935, 0]
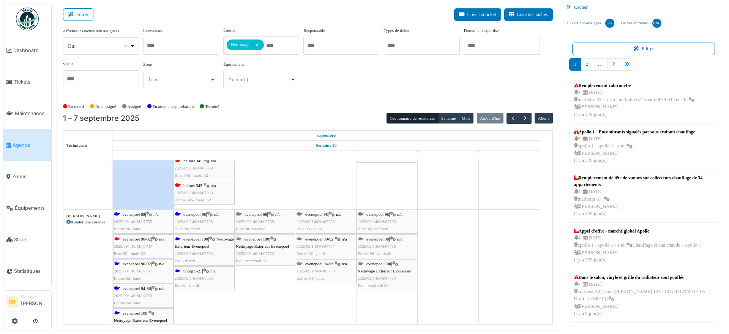
click at [204, 238] on span "evenepoel 100" at bounding box center [195, 239] width 25 height 5
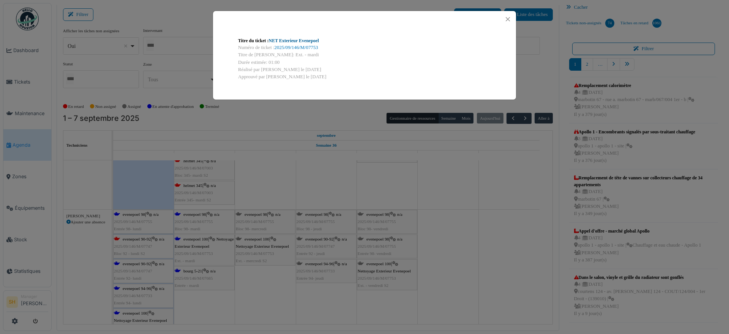
click at [301, 41] on link "NET Exterieur Evenepoel" at bounding box center [294, 40] width 50 height 5
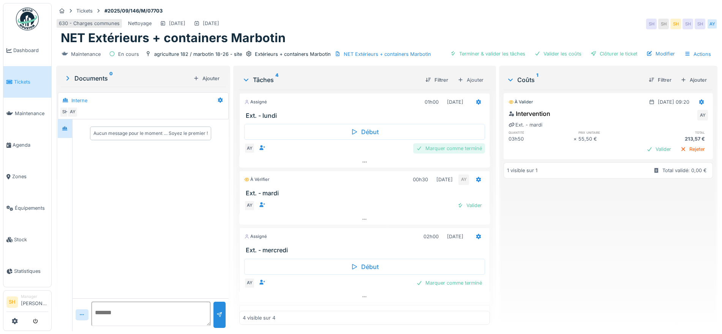
click at [454, 148] on div "Marquer comme terminé" at bounding box center [449, 148] width 72 height 10
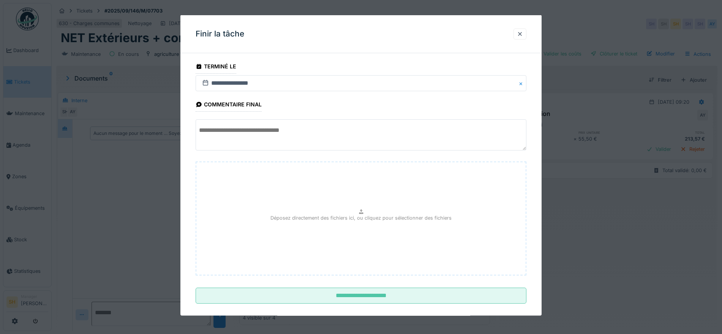
click at [307, 134] on textarea at bounding box center [361, 134] width 331 height 31
click at [303, 131] on textarea "**********" at bounding box center [361, 134] width 331 height 31
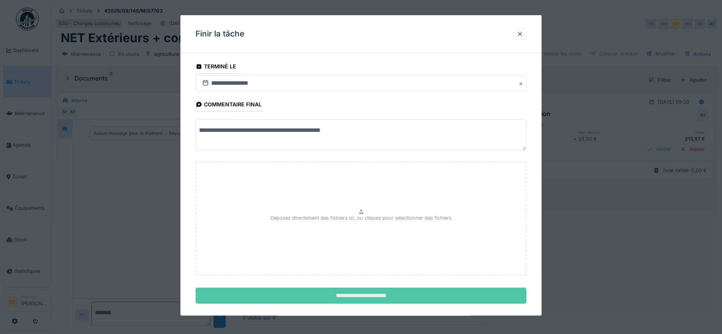
type textarea "**********"
click at [359, 298] on input "**********" at bounding box center [361, 295] width 331 height 16
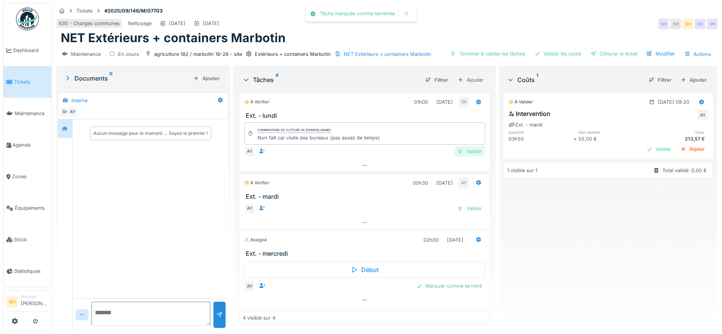
click at [466, 150] on div "Valider" at bounding box center [469, 151] width 31 height 10
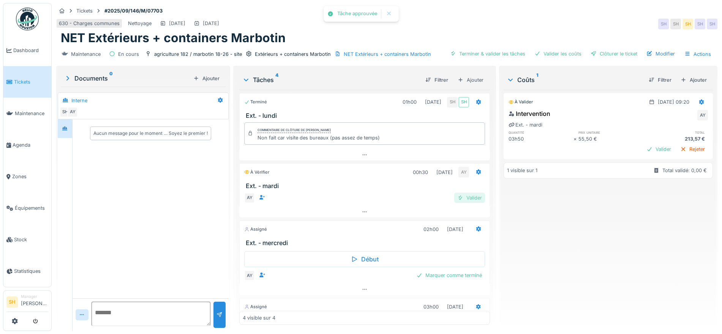
click at [460, 196] on div "Valider" at bounding box center [469, 198] width 31 height 10
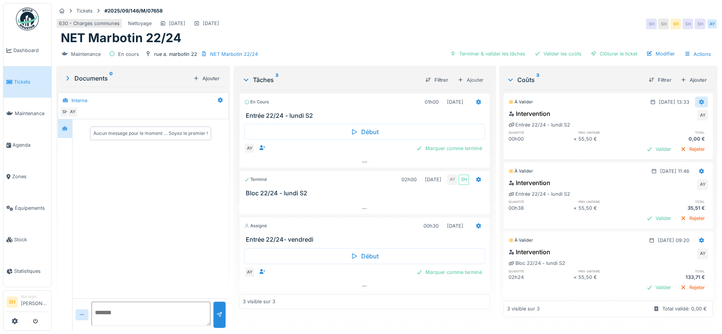
click at [699, 100] on icon at bounding box center [701, 101] width 5 height 5
click at [686, 127] on div "Supprimer" at bounding box center [693, 130] width 37 height 11
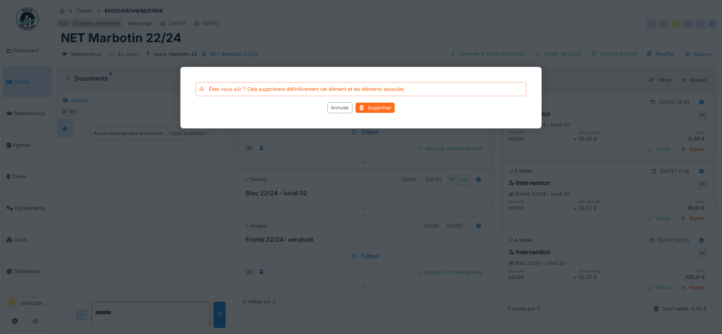
click at [371, 107] on div "Supprimer" at bounding box center [374, 108] width 39 height 10
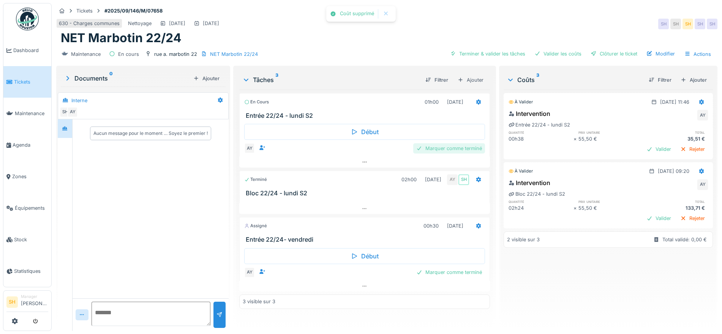
click at [436, 145] on div "Marquer comme terminé" at bounding box center [449, 148] width 72 height 10
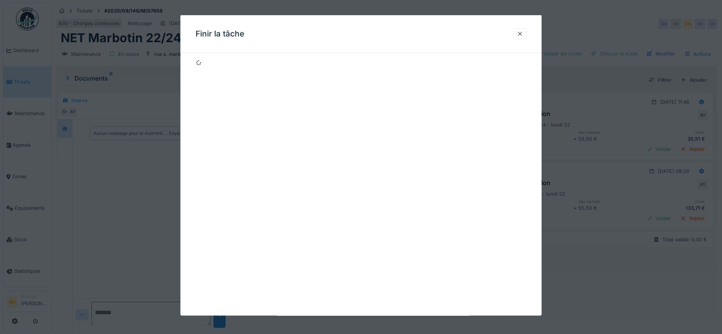
scroll to position [7, 0]
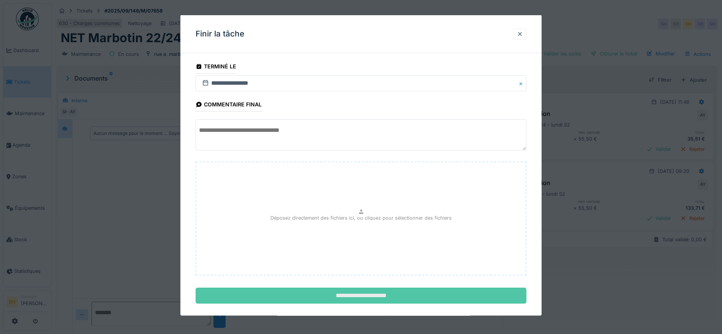
click at [379, 291] on input "**********" at bounding box center [361, 295] width 331 height 16
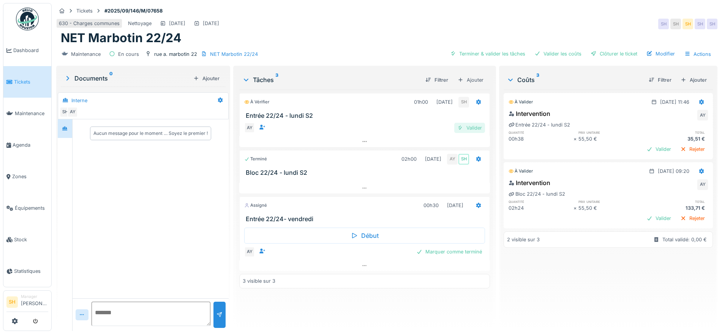
click at [475, 123] on div "Valider" at bounding box center [469, 128] width 31 height 10
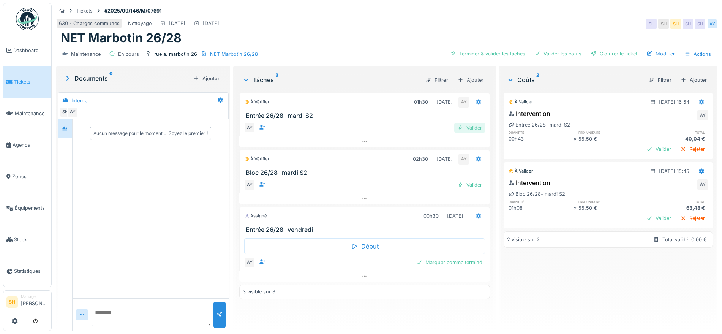
click at [469, 123] on div "Valider" at bounding box center [469, 128] width 31 height 10
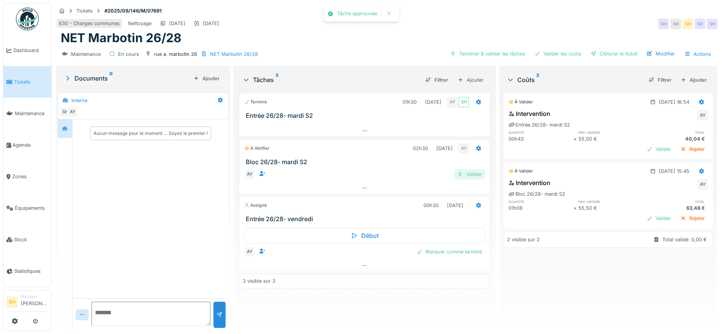
click at [464, 170] on div "Valider" at bounding box center [469, 174] width 31 height 10
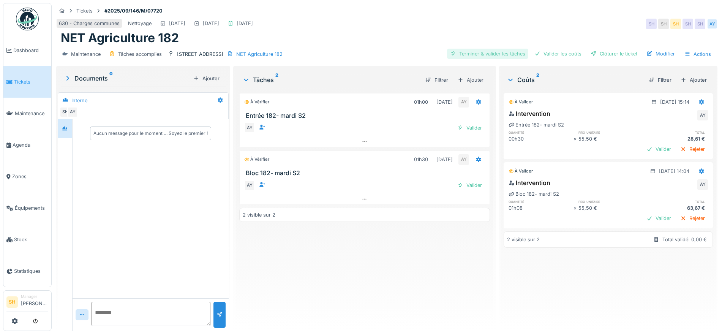
click at [497, 56] on div "Terminer & valider les tâches" at bounding box center [487, 54] width 81 height 10
click at [540, 53] on div "Valider les coûts" at bounding box center [557, 54] width 53 height 10
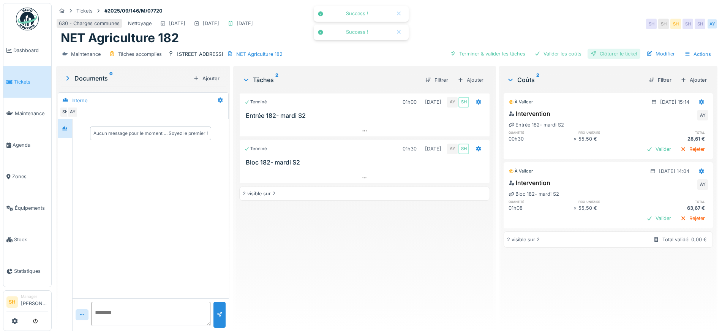
click at [591, 52] on div "Clôturer le ticket" at bounding box center [613, 54] width 53 height 10
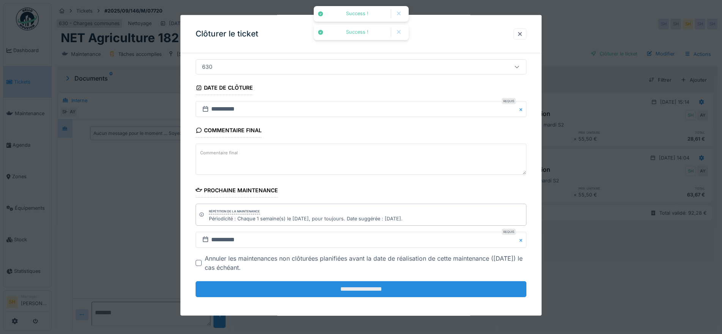
scroll to position [65, 0]
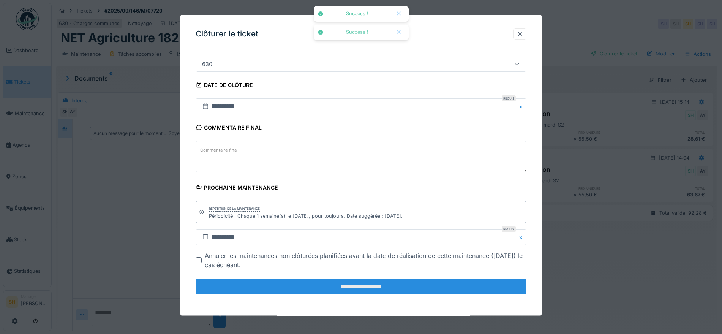
click at [328, 286] on input "**********" at bounding box center [361, 286] width 331 height 16
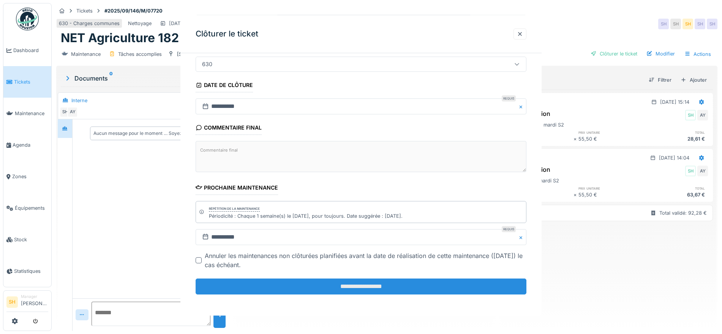
scroll to position [0, 0]
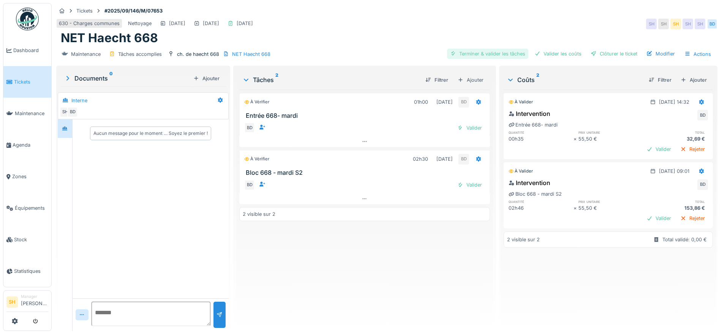
drag, startPoint x: 488, startPoint y: 51, endPoint x: 517, endPoint y: 52, distance: 29.2
click at [489, 51] on div "Terminer & valider les tâches" at bounding box center [487, 54] width 81 height 10
click at [568, 52] on div "Valider les coûts" at bounding box center [557, 54] width 53 height 10
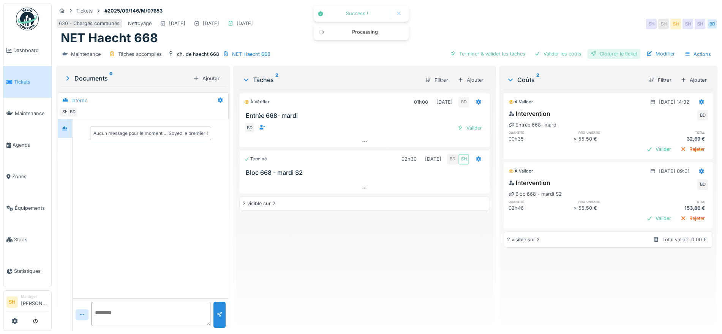
click at [609, 52] on div "Clôturer le ticket" at bounding box center [613, 54] width 53 height 10
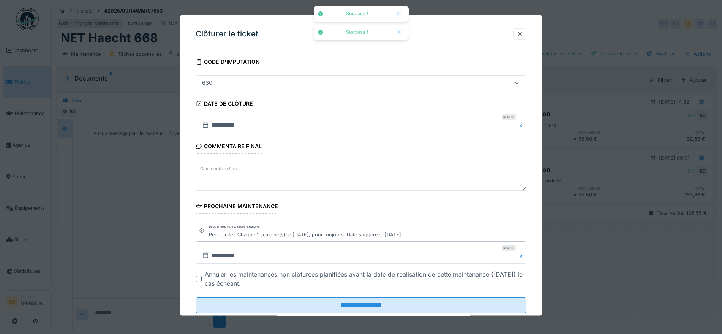
scroll to position [65, 0]
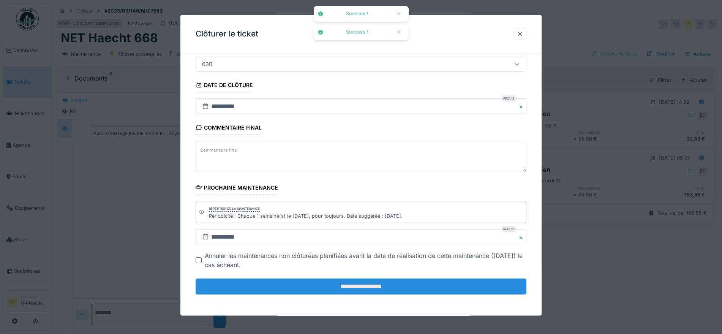
click at [312, 281] on input "**********" at bounding box center [361, 286] width 331 height 16
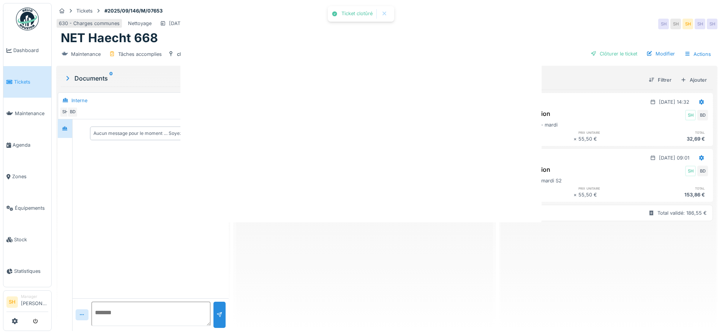
scroll to position [0, 0]
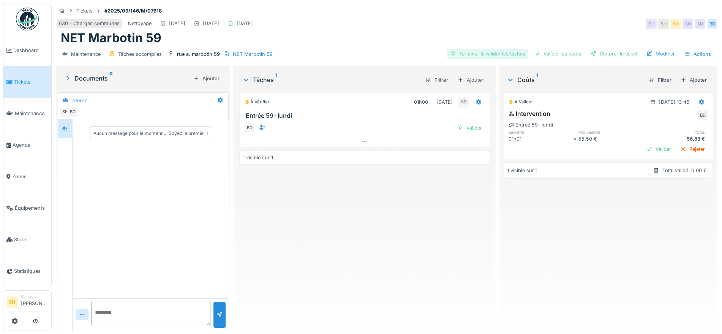
click at [511, 55] on div "Terminer & valider les tâches" at bounding box center [487, 54] width 81 height 10
drag, startPoint x: 552, startPoint y: 50, endPoint x: 577, endPoint y: 52, distance: 24.4
click at [553, 50] on div "Valider les coûts" at bounding box center [557, 54] width 53 height 10
click at [595, 53] on div "Clôturer le ticket" at bounding box center [613, 54] width 53 height 10
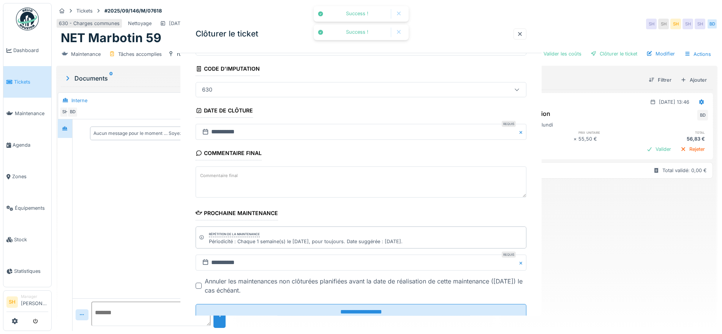
scroll to position [65, 0]
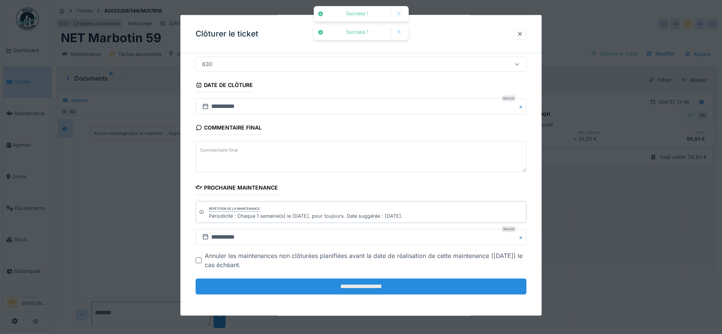
click at [385, 289] on input "**********" at bounding box center [361, 286] width 331 height 16
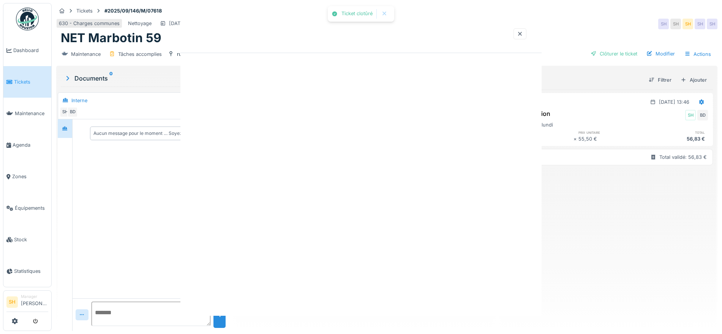
scroll to position [0, 0]
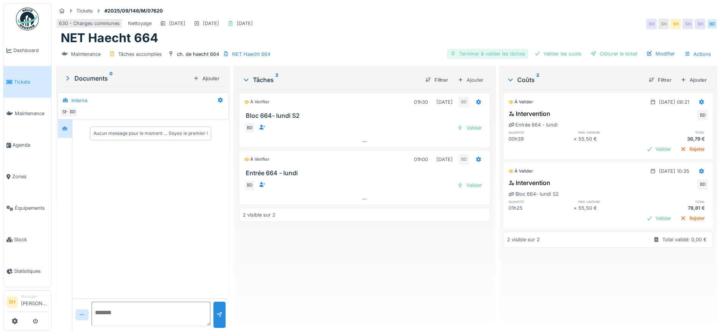
click at [505, 50] on div "Terminer & valider les tâches" at bounding box center [487, 54] width 81 height 10
drag, startPoint x: 544, startPoint y: 52, endPoint x: 598, endPoint y: 53, distance: 54.3
click at [550, 52] on div "Valider les coûts" at bounding box center [557, 54] width 53 height 10
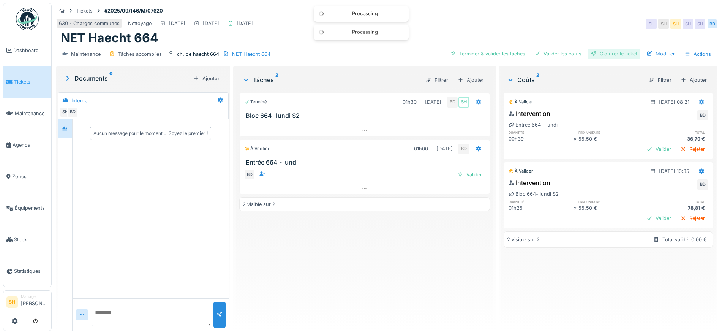
click at [598, 53] on div "Clôturer le ticket" at bounding box center [613, 54] width 53 height 10
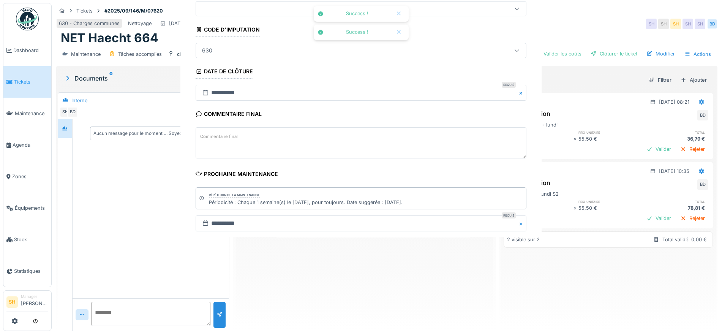
scroll to position [65, 0]
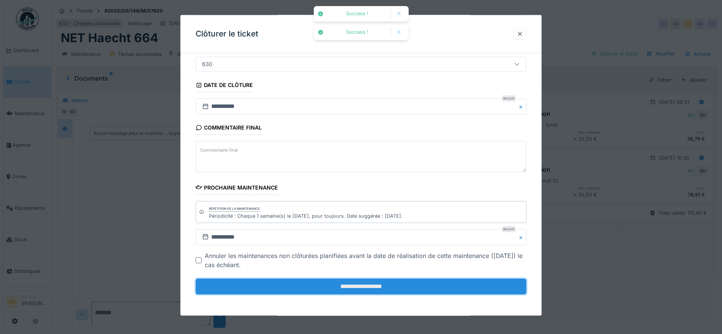
click at [417, 286] on input "**********" at bounding box center [361, 286] width 331 height 16
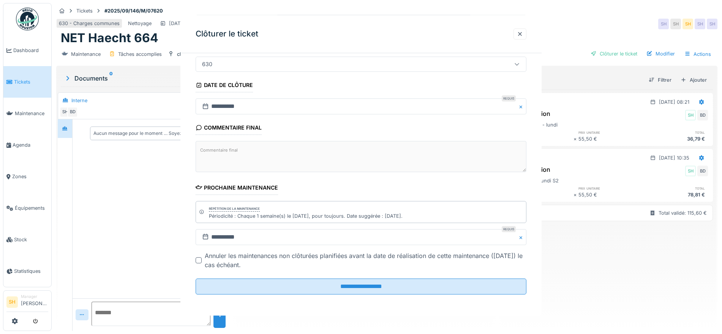
scroll to position [0, 0]
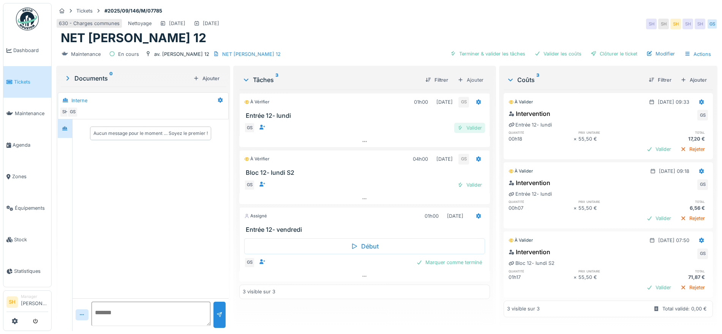
click at [463, 128] on div "Valider" at bounding box center [469, 128] width 31 height 10
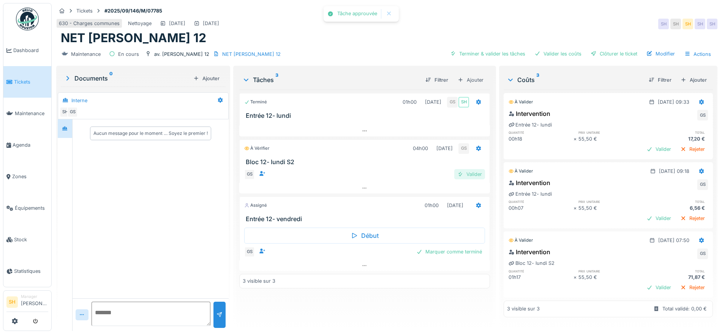
click at [467, 178] on div "Valider" at bounding box center [469, 174] width 31 height 10
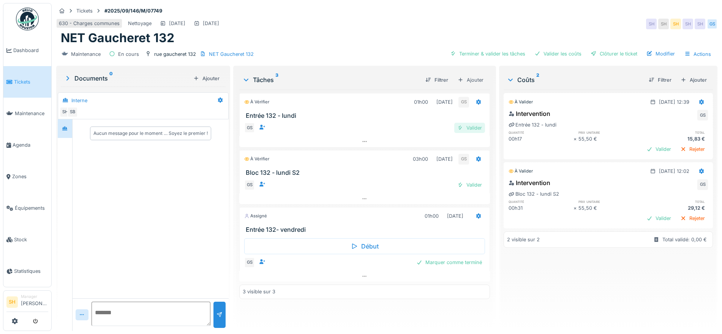
click at [470, 128] on div "Valider" at bounding box center [469, 128] width 31 height 10
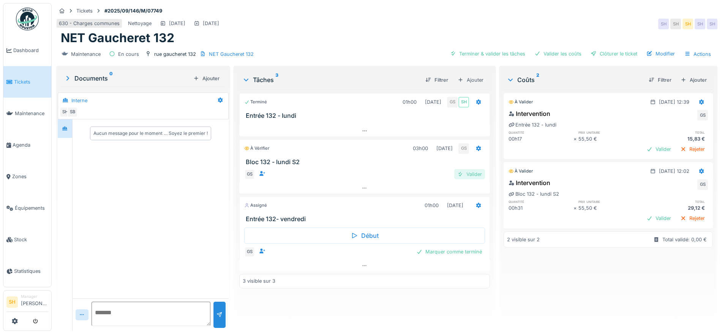
click at [470, 172] on div "Valider" at bounding box center [469, 174] width 31 height 10
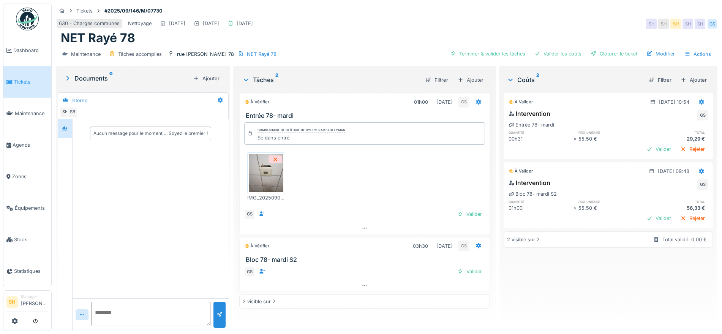
click at [265, 178] on img at bounding box center [266, 173] width 34 height 38
click at [698, 53] on div "Actions" at bounding box center [697, 54] width 33 height 11
click at [674, 71] on div "Rapport d'intervention" at bounding box center [650, 70] width 93 height 11
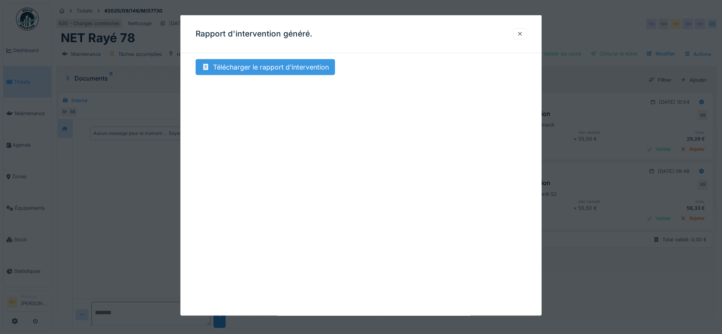
click at [263, 68] on div "Télécharger le rapport d'intervention" at bounding box center [265, 67] width 139 height 16
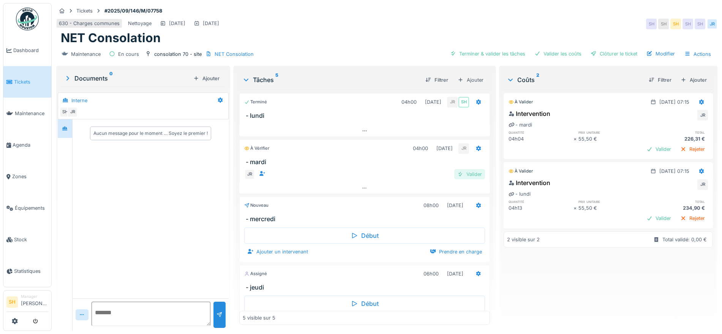
click at [462, 172] on div "Valider" at bounding box center [469, 174] width 31 height 10
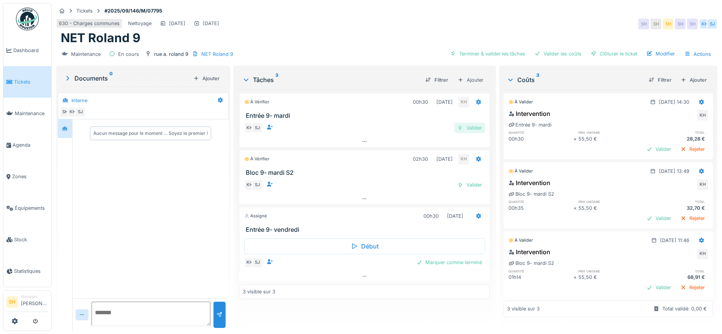
click at [474, 126] on div "Valider" at bounding box center [469, 128] width 31 height 10
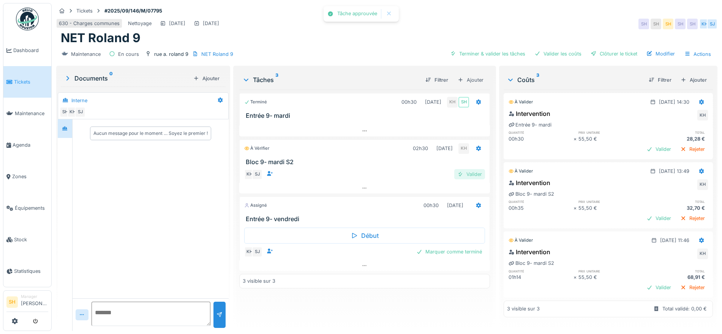
click at [466, 171] on div "Valider" at bounding box center [469, 174] width 31 height 10
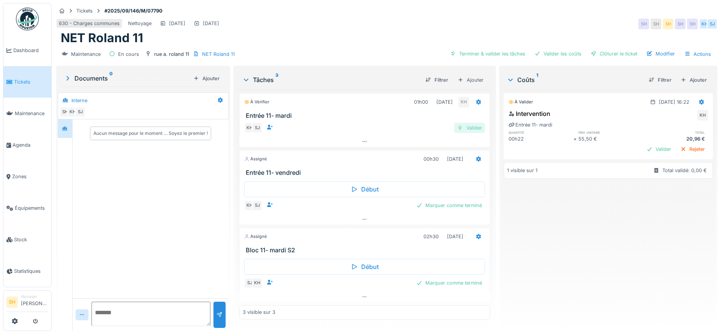
click at [468, 126] on div "Valider" at bounding box center [469, 128] width 31 height 10
click at [471, 124] on div "Valider" at bounding box center [469, 128] width 31 height 10
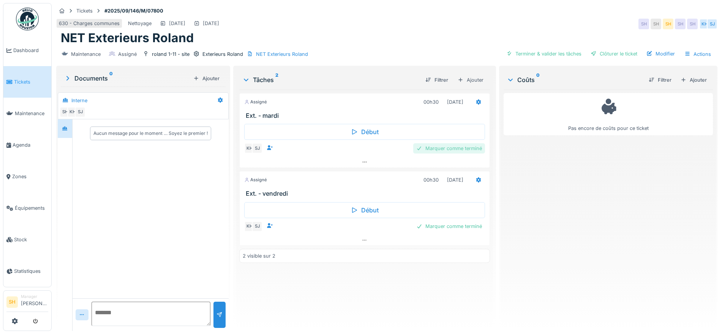
click at [457, 146] on div "Marquer comme terminé" at bounding box center [449, 148] width 72 height 10
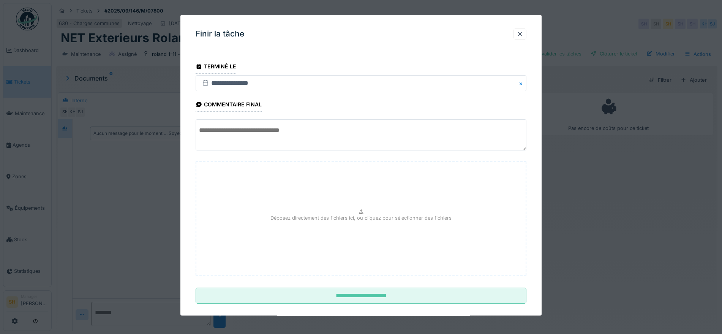
click at [300, 123] on textarea at bounding box center [361, 134] width 331 height 31
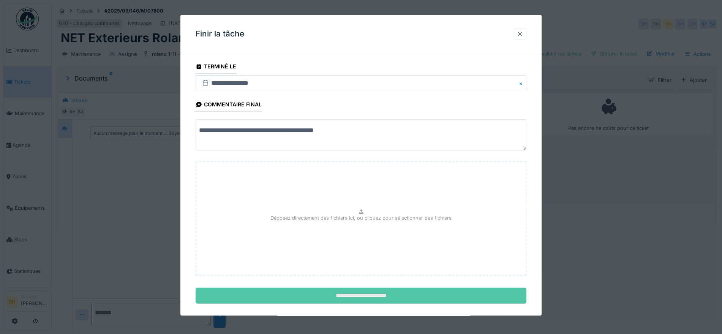
type textarea "**********"
click at [412, 296] on input "**********" at bounding box center [361, 295] width 331 height 16
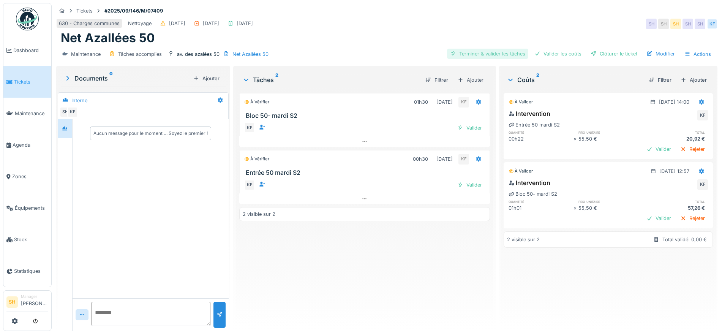
click at [477, 53] on div "Terminer & valider les tâches" at bounding box center [487, 54] width 81 height 10
click at [563, 55] on div "Valider les coûts" at bounding box center [557, 54] width 53 height 10
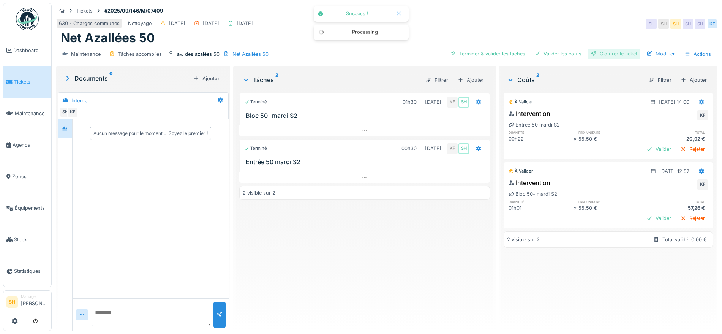
click at [595, 54] on div "Clôturer le ticket" at bounding box center [613, 54] width 53 height 10
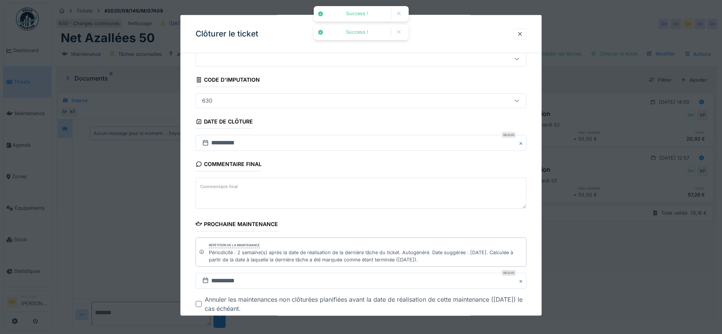
scroll to position [72, 0]
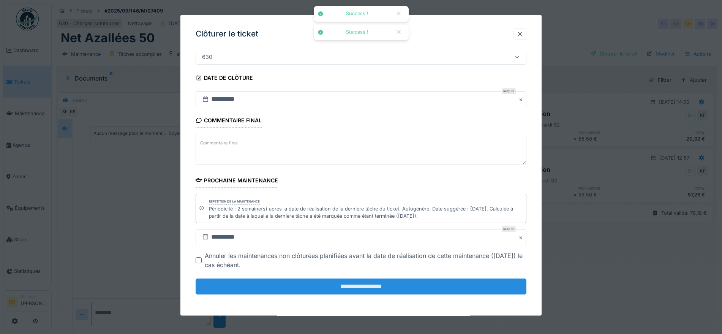
click at [377, 289] on input "**********" at bounding box center [361, 286] width 331 height 16
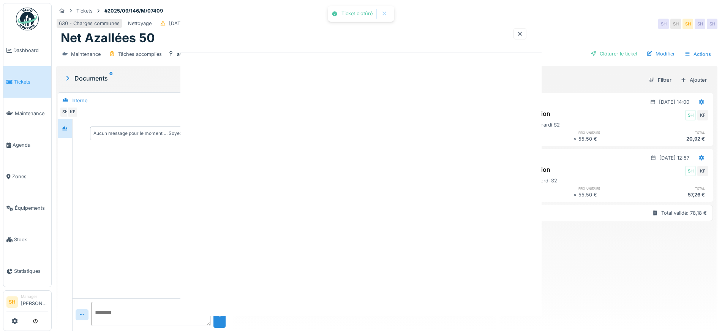
scroll to position [0, 0]
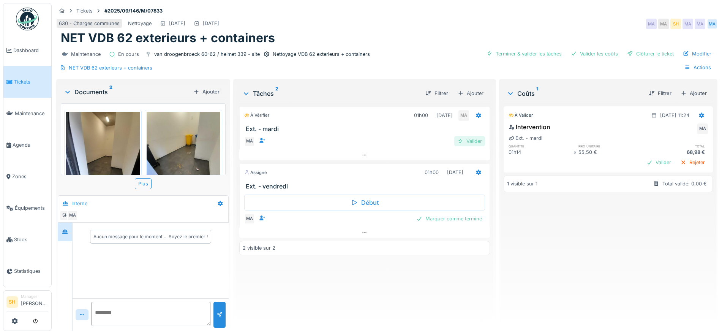
click at [473, 139] on div "Valider" at bounding box center [469, 141] width 31 height 10
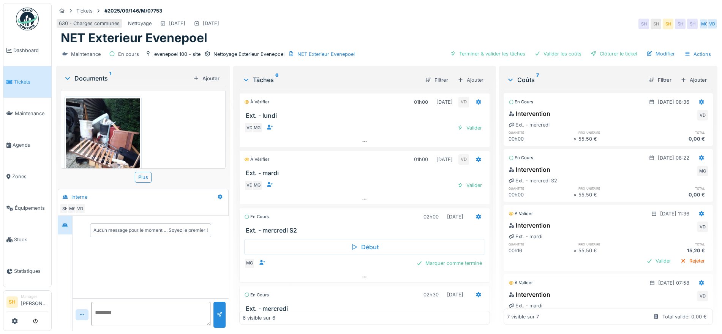
click at [88, 134] on img at bounding box center [103, 147] width 74 height 98
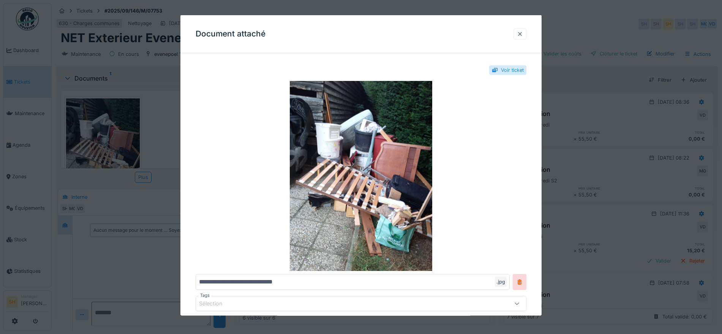
click at [520, 32] on div at bounding box center [520, 33] width 6 height 7
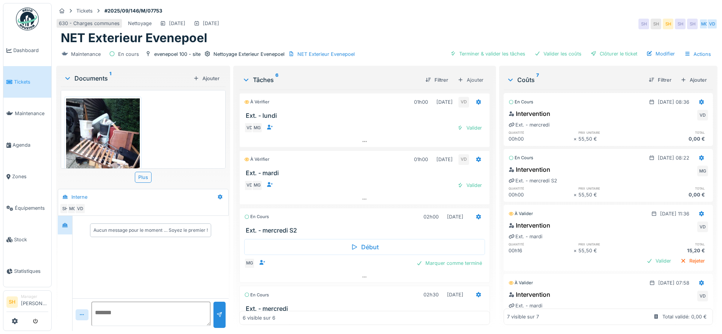
drag, startPoint x: 467, startPoint y: 183, endPoint x: 464, endPoint y: 170, distance: 12.9
click at [466, 183] on div "Valider" at bounding box center [469, 185] width 31 height 10
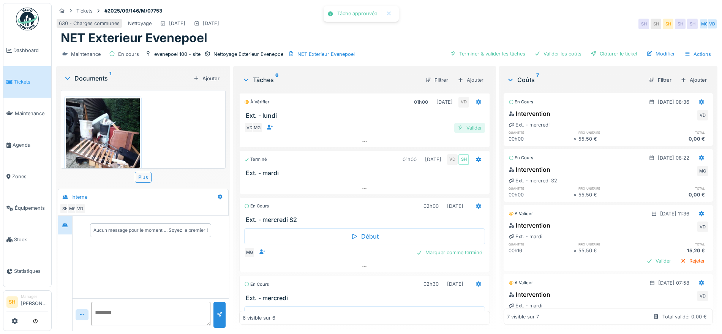
click at [464, 128] on div "Valider" at bounding box center [469, 128] width 31 height 10
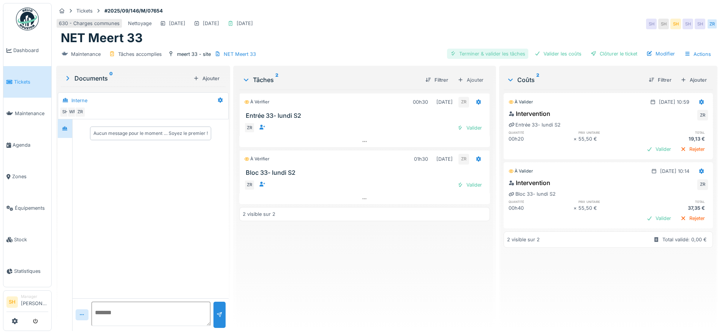
click at [493, 55] on div "Terminer & valider les tâches" at bounding box center [487, 54] width 81 height 10
drag, startPoint x: 533, startPoint y: 55, endPoint x: 563, endPoint y: 55, distance: 29.2
click at [534, 55] on div "Valider les coûts" at bounding box center [557, 54] width 53 height 10
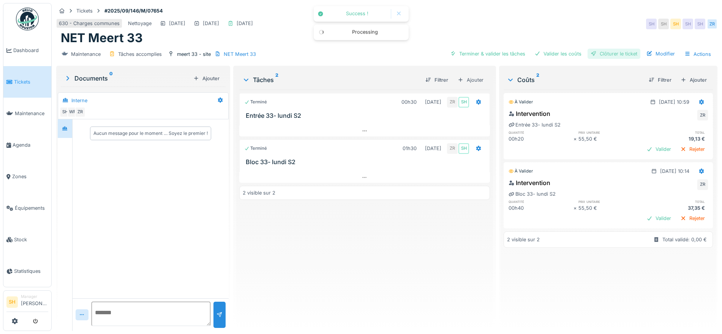
click at [601, 54] on div "Clôturer le ticket" at bounding box center [613, 54] width 53 height 10
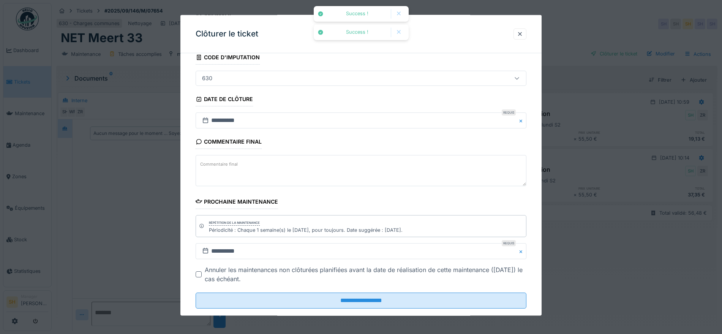
scroll to position [65, 0]
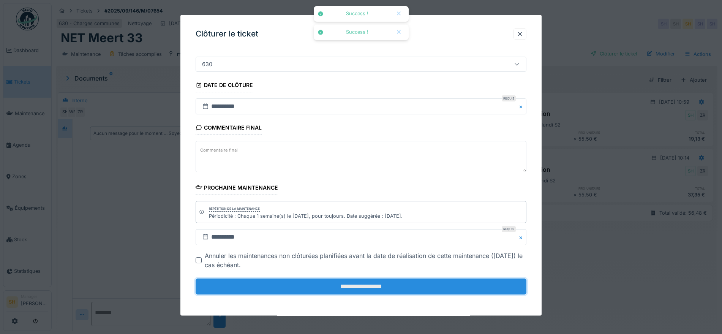
click at [391, 283] on input "**********" at bounding box center [361, 286] width 331 height 16
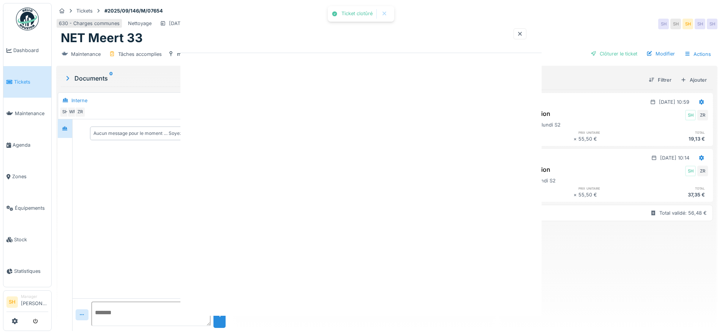
scroll to position [0, 0]
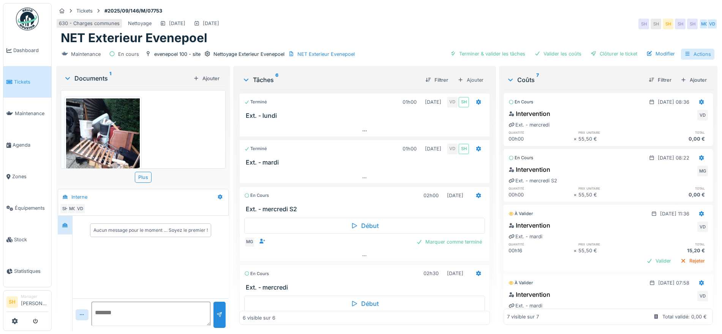
click at [688, 55] on div "Actions" at bounding box center [697, 54] width 33 height 11
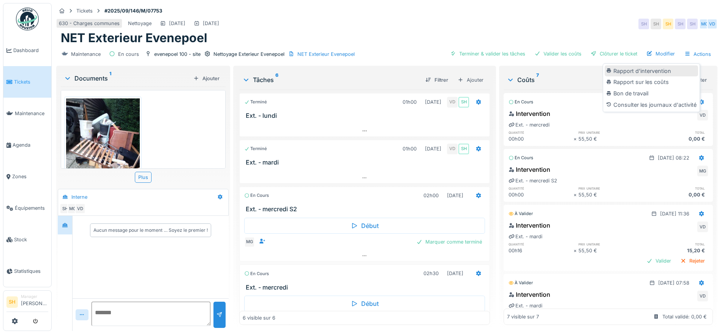
click at [633, 71] on div "Rapport d'intervention" at bounding box center [650, 70] width 93 height 11
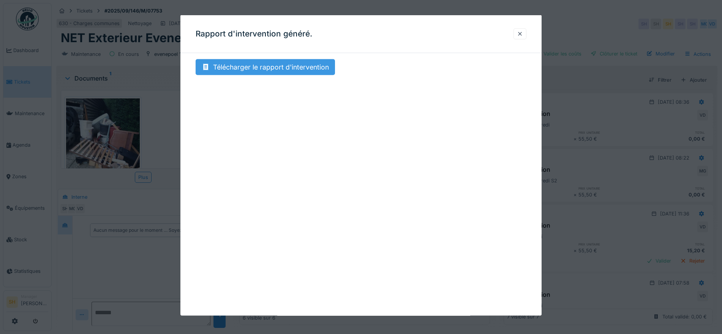
click at [277, 68] on div "Télécharger le rapport d'intervention" at bounding box center [265, 67] width 139 height 16
click at [522, 33] on div at bounding box center [520, 33] width 6 height 7
